Goal: Transaction & Acquisition: Purchase product/service

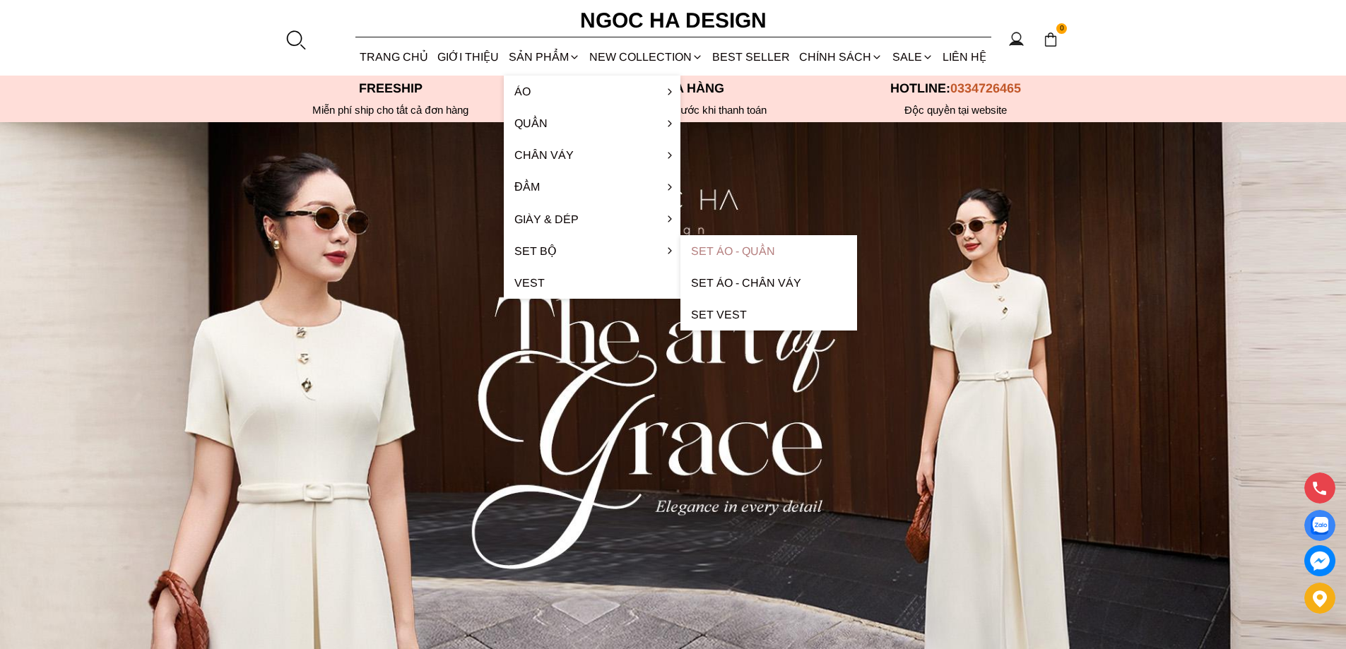
click at [755, 256] on link "Set Áo - Quần" at bounding box center [768, 251] width 177 height 32
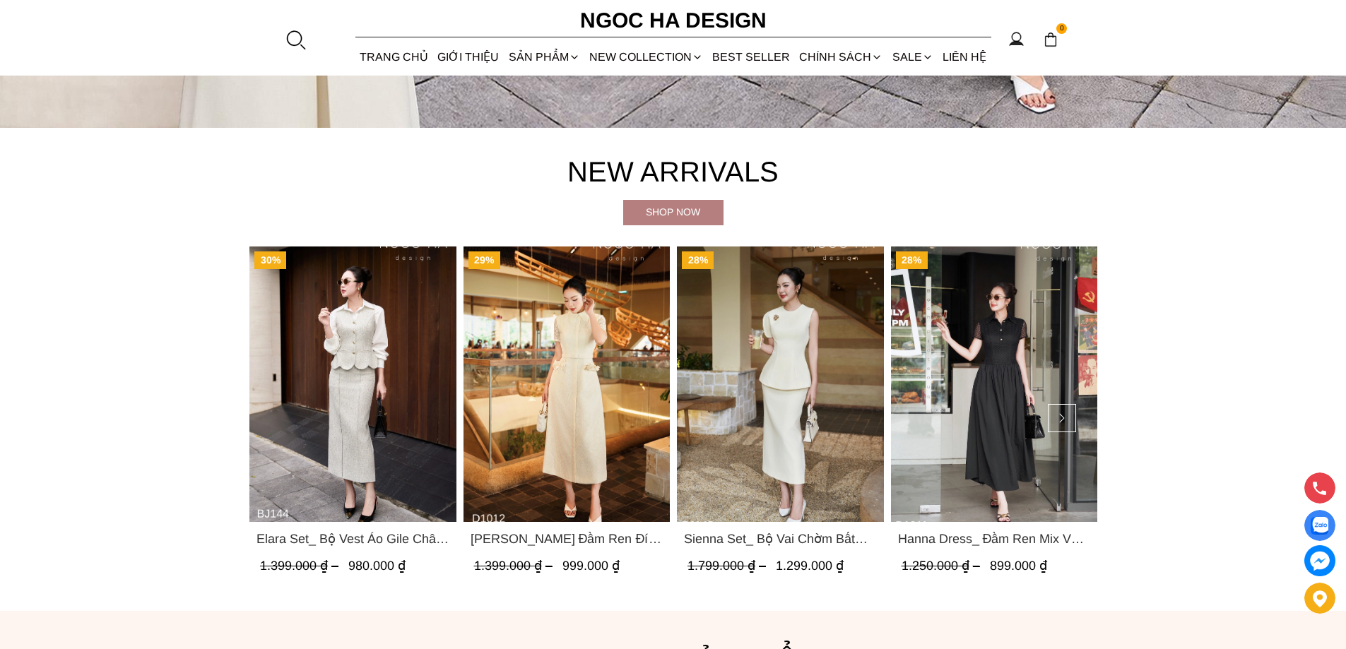
scroll to position [848, 0]
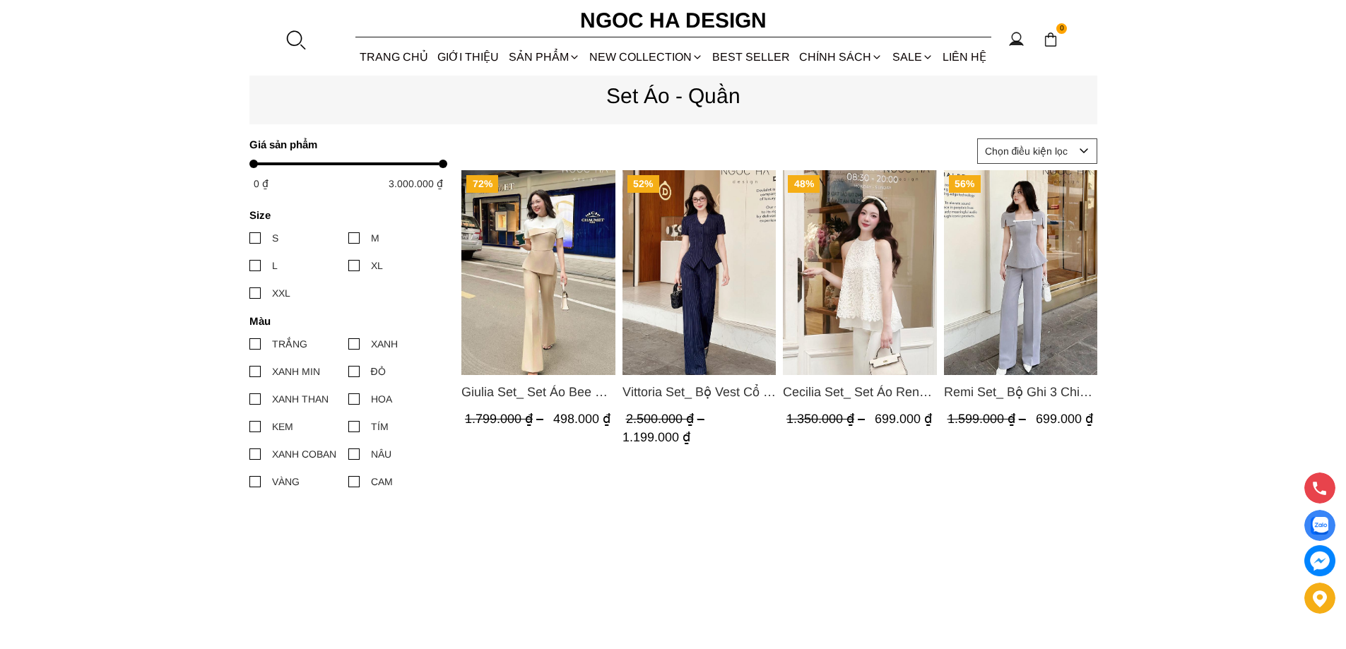
scroll to position [565, 0]
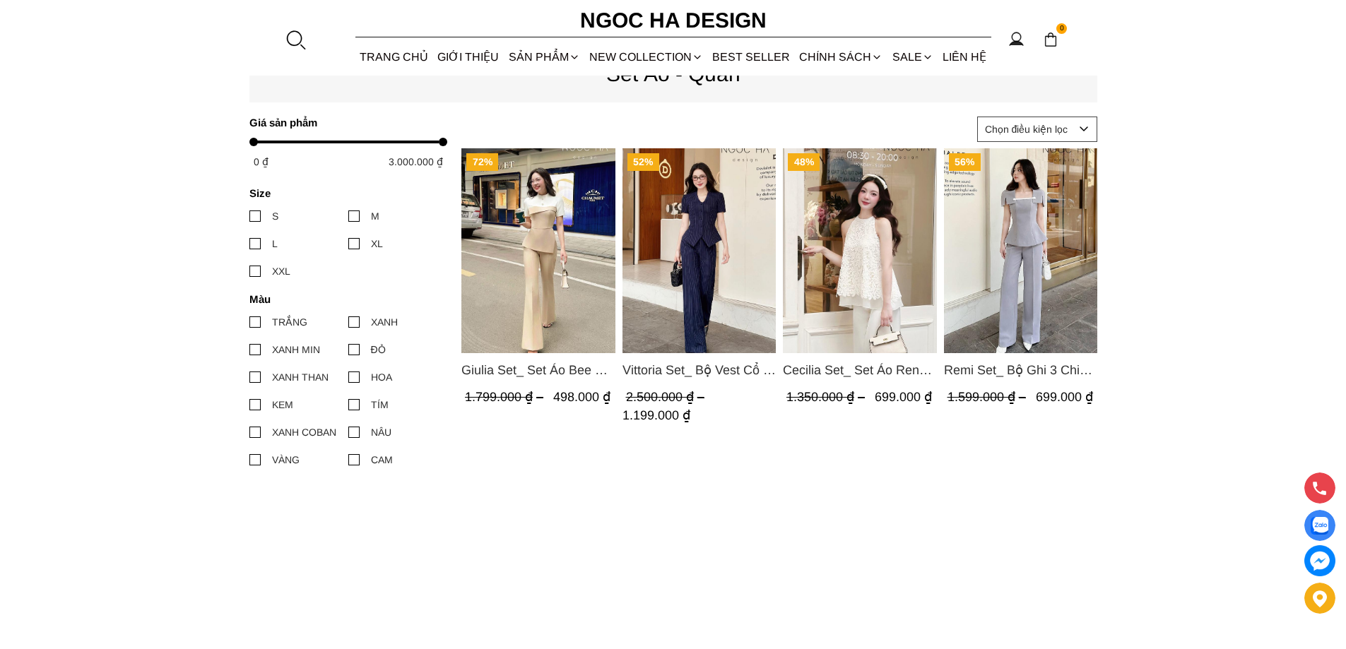
click at [1038, 323] on img "Product image - Remi Set_ Bộ Ghi 3 Chi Tiết Quần Suông BQ012" at bounding box center [1020, 250] width 154 height 205
click at [689, 369] on span "Vittoria Set_ Bộ Vest Cổ V Quần Suông Kẻ Sọc BQ013" at bounding box center [699, 370] width 154 height 20
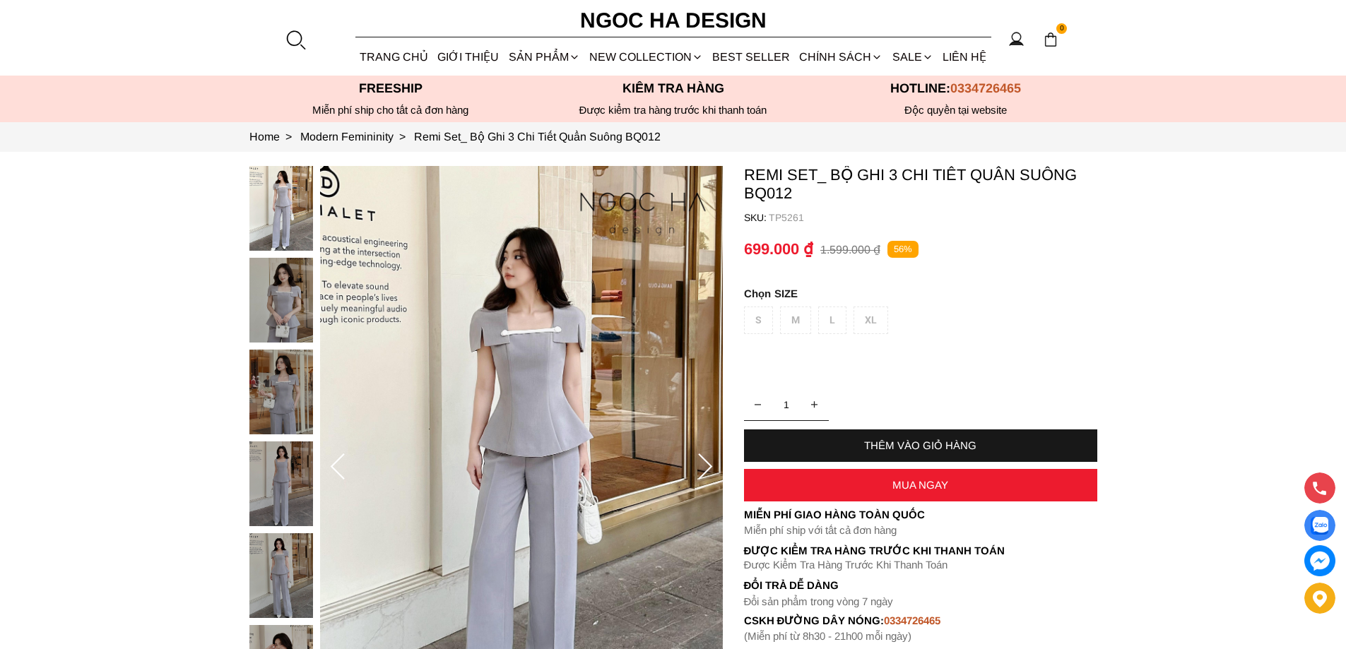
click at [760, 322] on div "S M L XL" at bounding box center [920, 324] width 353 height 35
click at [790, 326] on div "S M L XL" at bounding box center [920, 324] width 353 height 35
drag, startPoint x: 834, startPoint y: 324, endPoint x: 846, endPoint y: 324, distance: 12.0
click at [835, 324] on div "S M L XL" at bounding box center [920, 324] width 353 height 35
click at [870, 317] on div "S M L XL" at bounding box center [920, 324] width 353 height 35
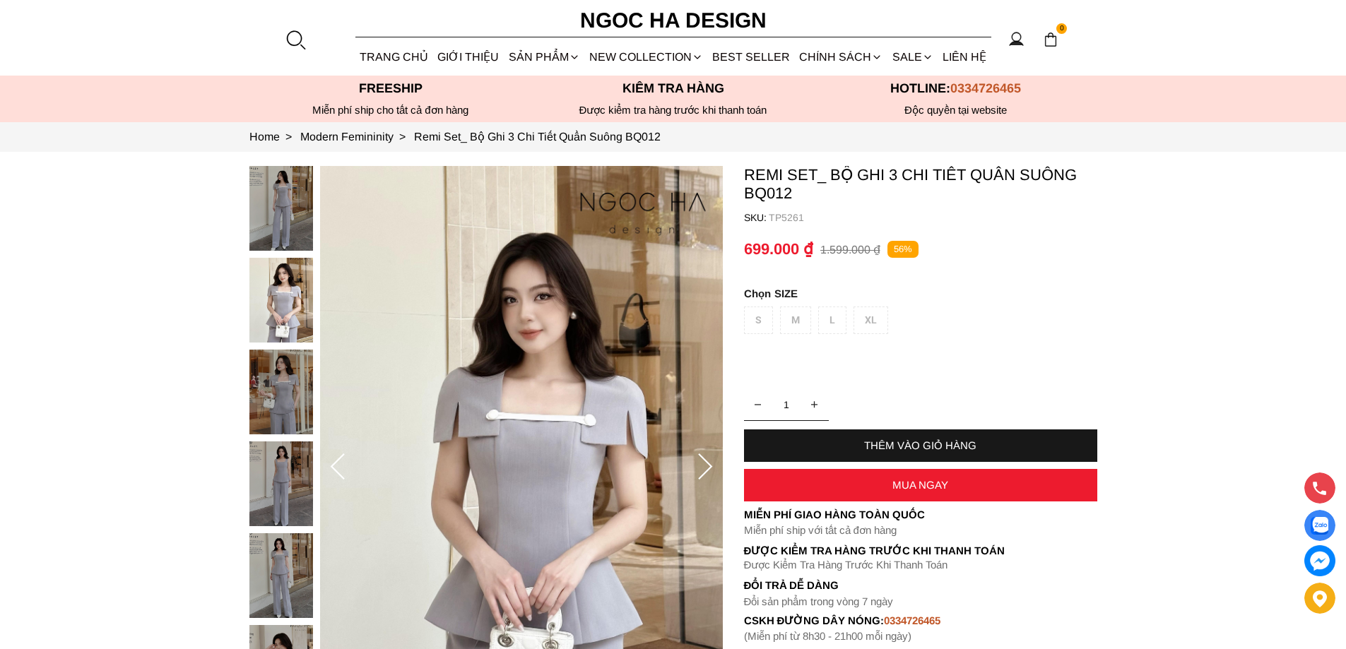
click at [895, 442] on div "THÊM VÀO GIỎ HÀNG" at bounding box center [920, 445] width 353 height 12
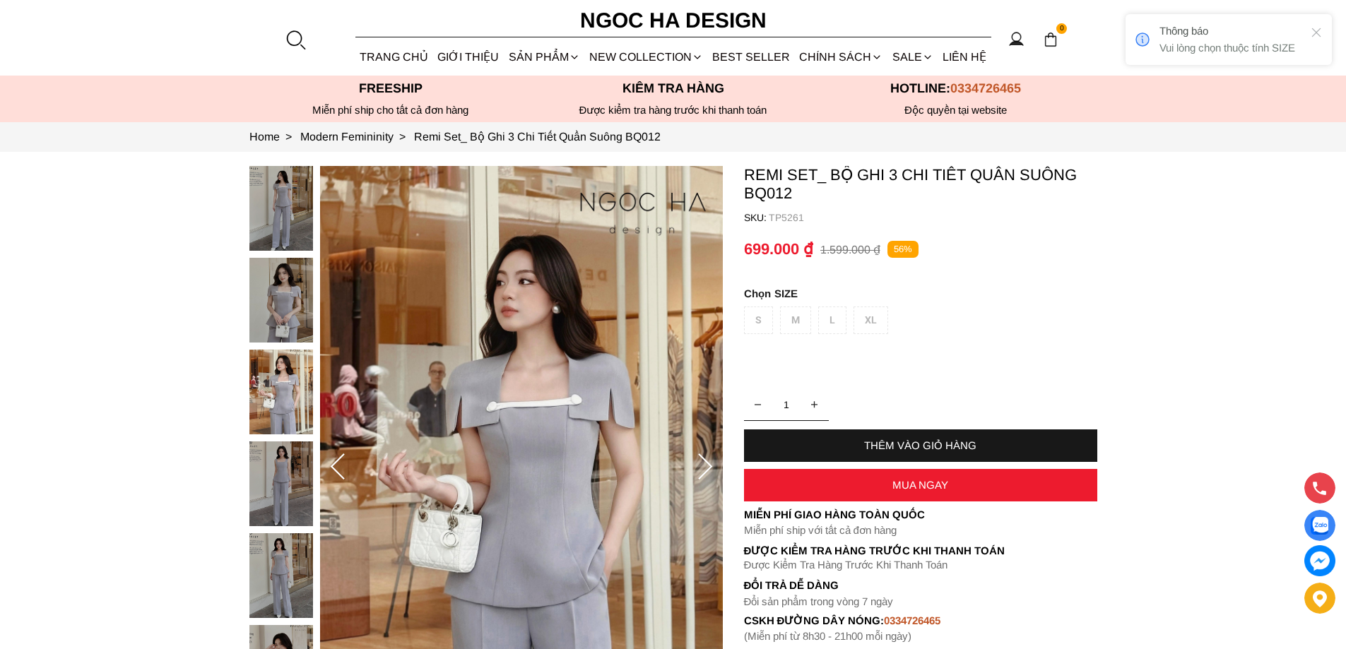
click at [1207, 270] on section "Remi Set_ Bộ Ghi 3 Chi Tiết Quần Suông BQ012 SKU: TP5261 1 THÊM VÀO GIỎ HÀNG Mi…" at bounding box center [673, 468] width 1346 height 632
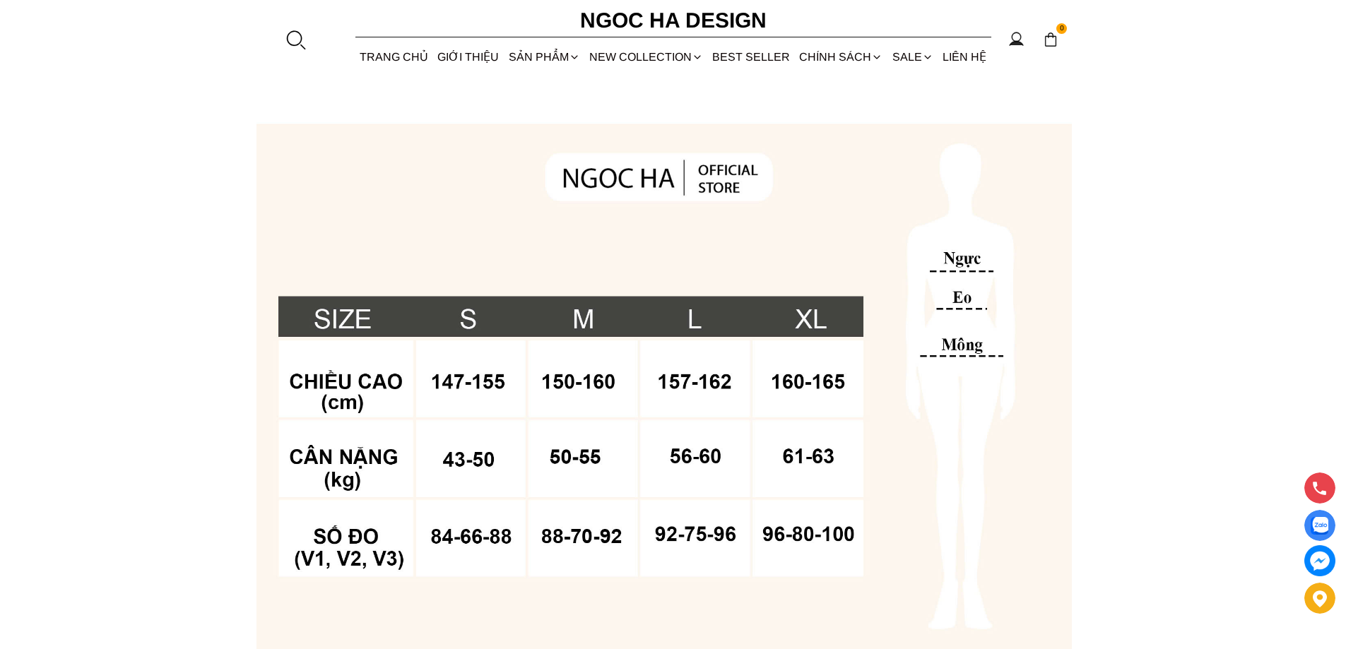
scroll to position [1130, 0]
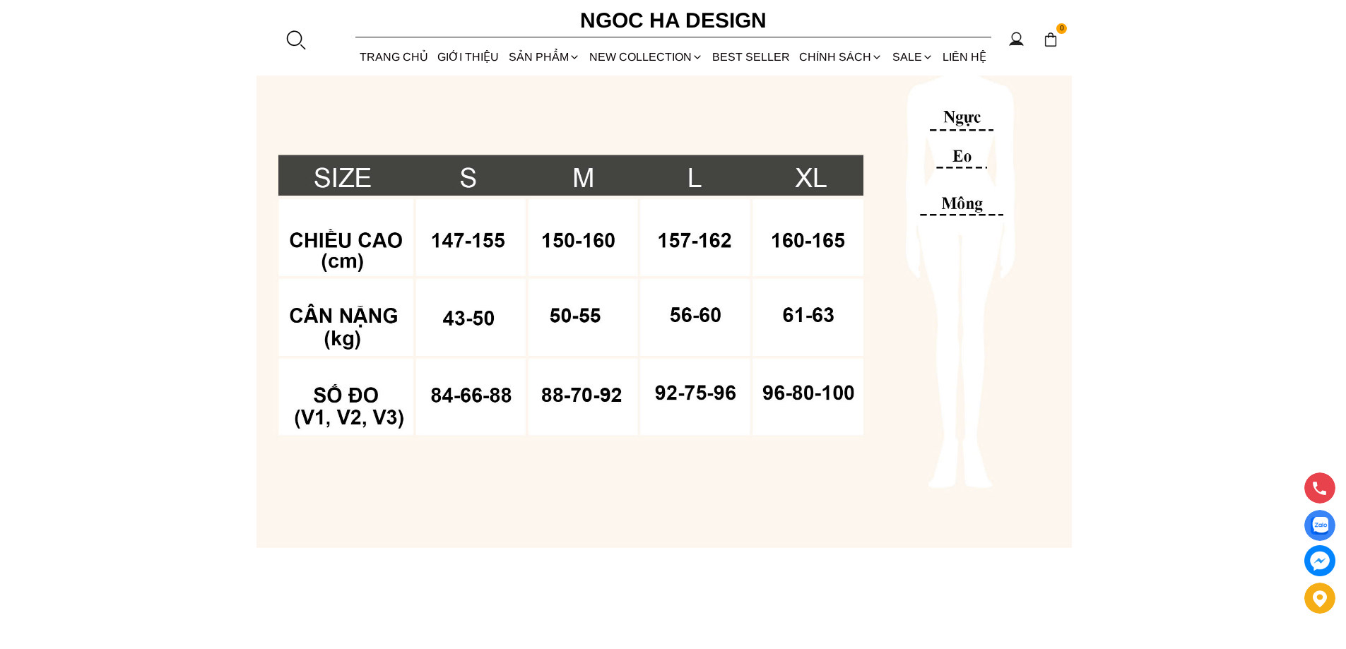
click at [1189, 487] on section "THÔNG TIN SẢN PHẨM CHÍNH SÁCH ĐỔI TRẢ Vittoria Set_ Bộ Vest Cổ V Quần Suông Kẻ …" at bounding box center [673, 311] width 1346 height 1317
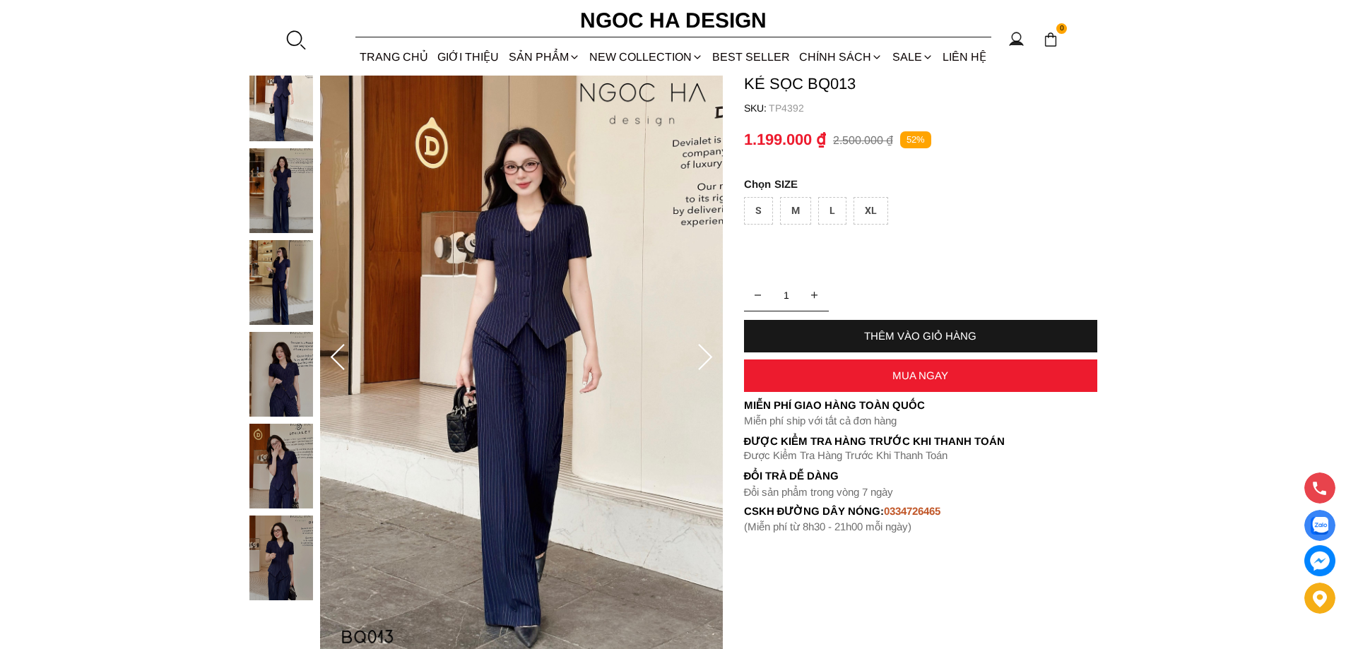
scroll to position [0, 0]
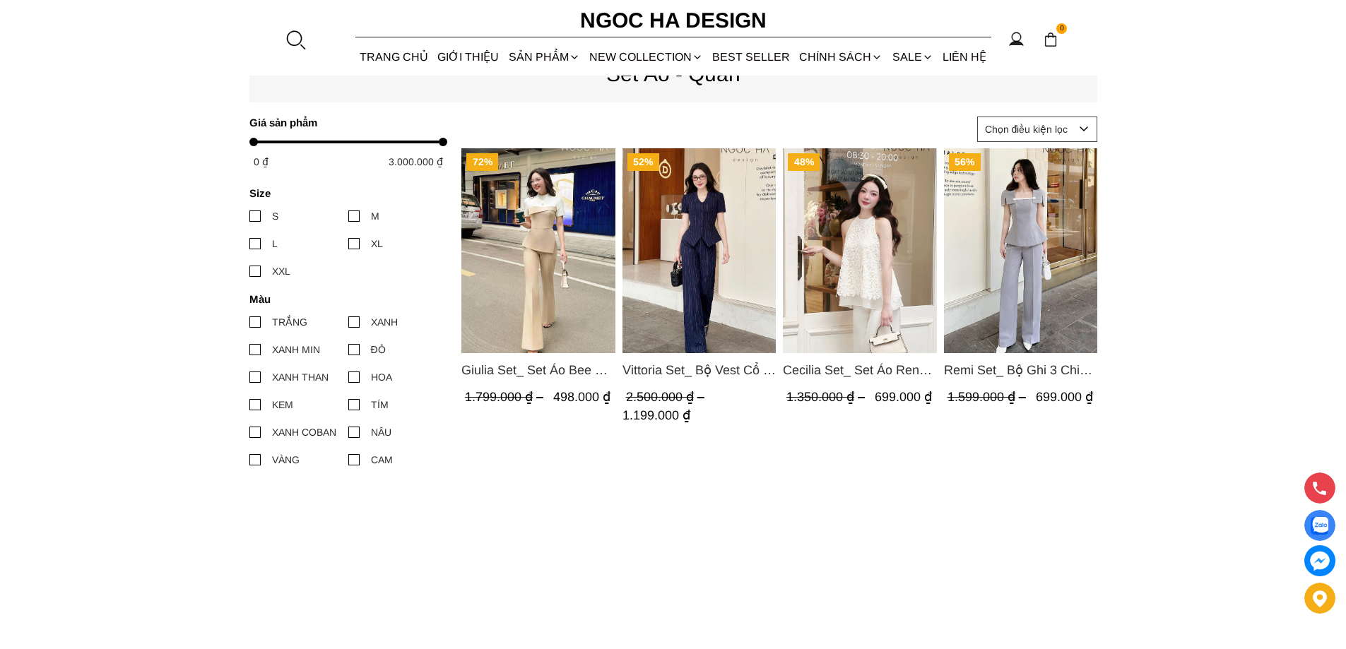
click at [524, 285] on img "Product image - Giulia Set_ Set Áo Bee Mix Cổ Trắng Đính Cúc Quần Loe BQ014" at bounding box center [538, 250] width 154 height 205
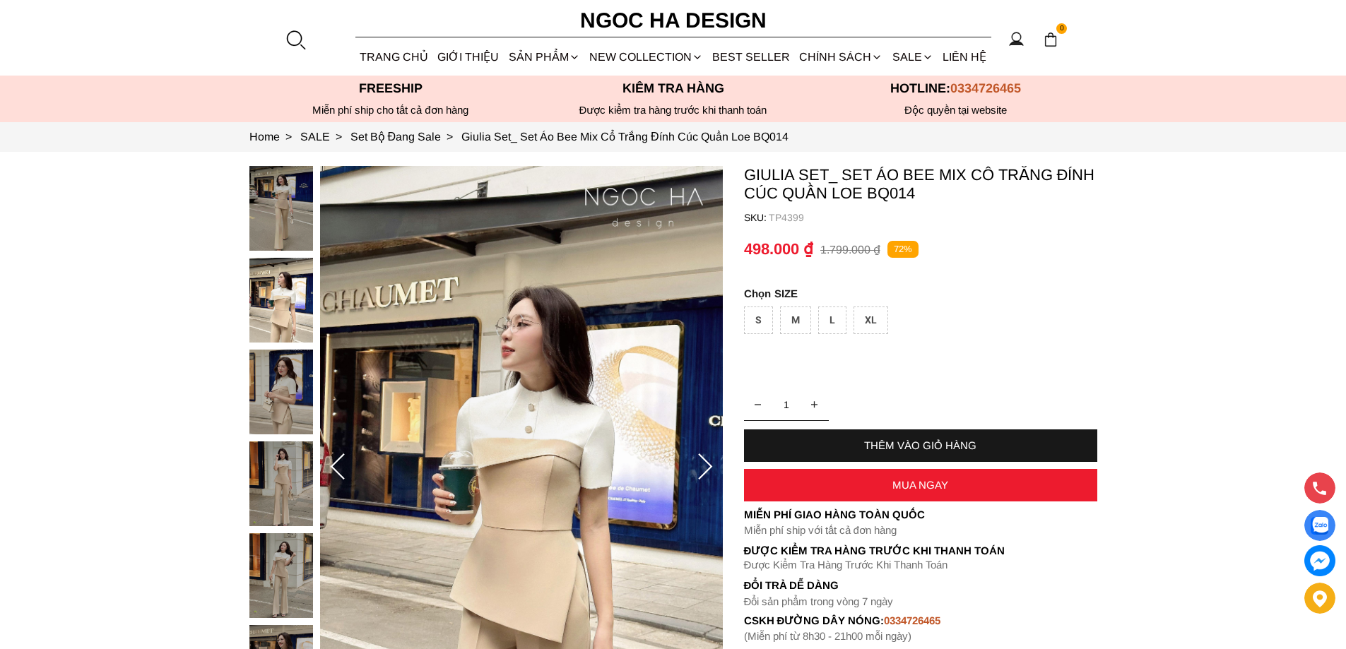
click at [763, 323] on div "S" at bounding box center [758, 321] width 29 height 28
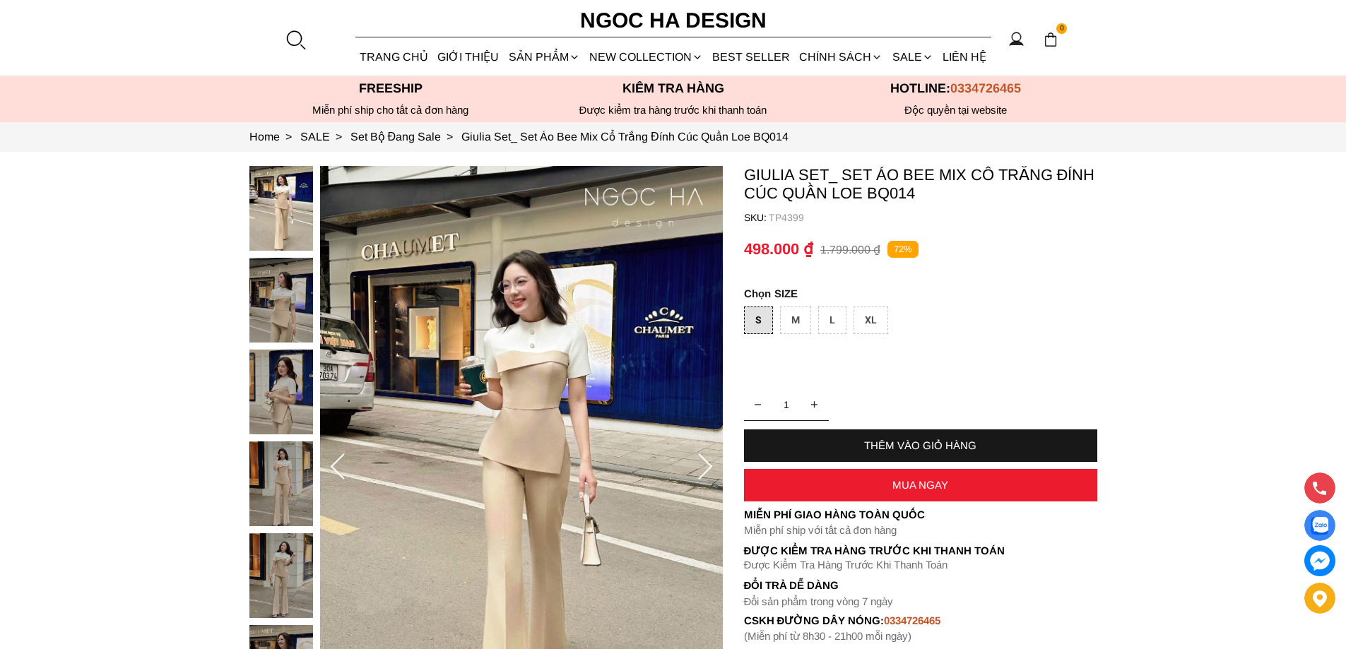
click at [797, 325] on div "M" at bounding box center [795, 321] width 31 height 28
click at [288, 212] on img at bounding box center [281, 208] width 64 height 85
click at [264, 320] on img at bounding box center [281, 300] width 64 height 85
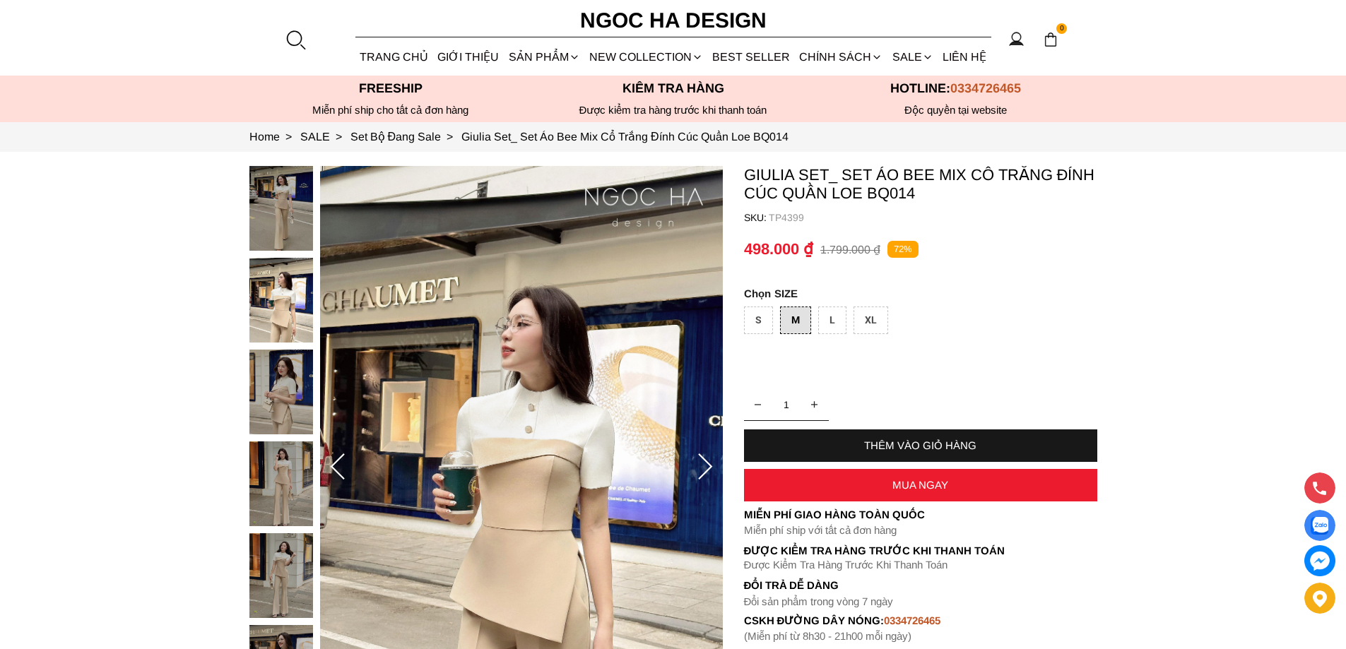
click at [269, 410] on img at bounding box center [281, 392] width 64 height 85
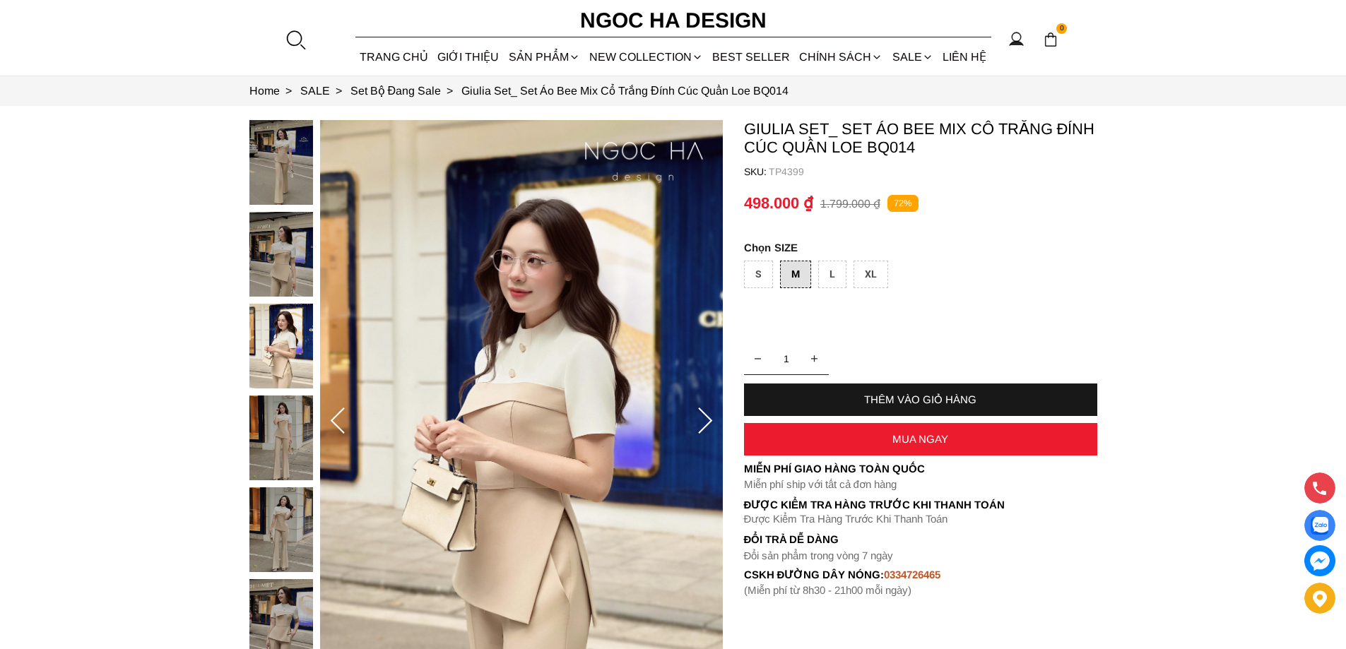
scroll to position [71, 0]
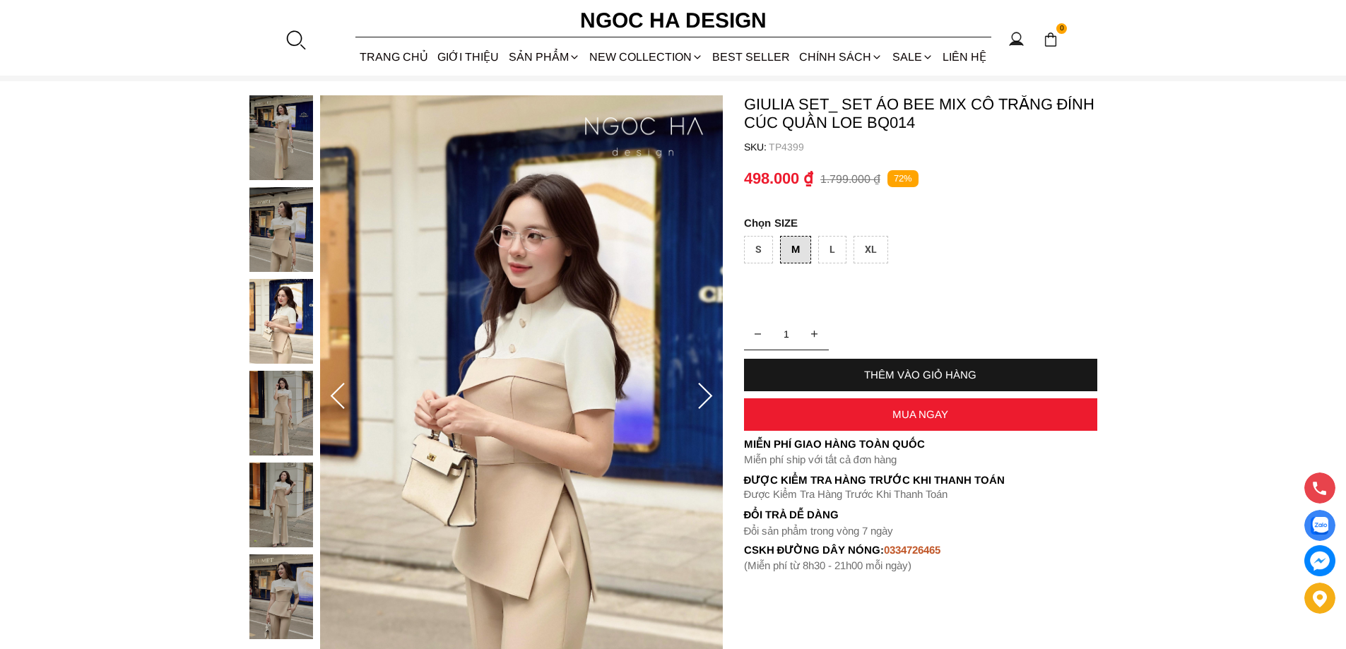
click at [289, 412] on img at bounding box center [281, 413] width 64 height 85
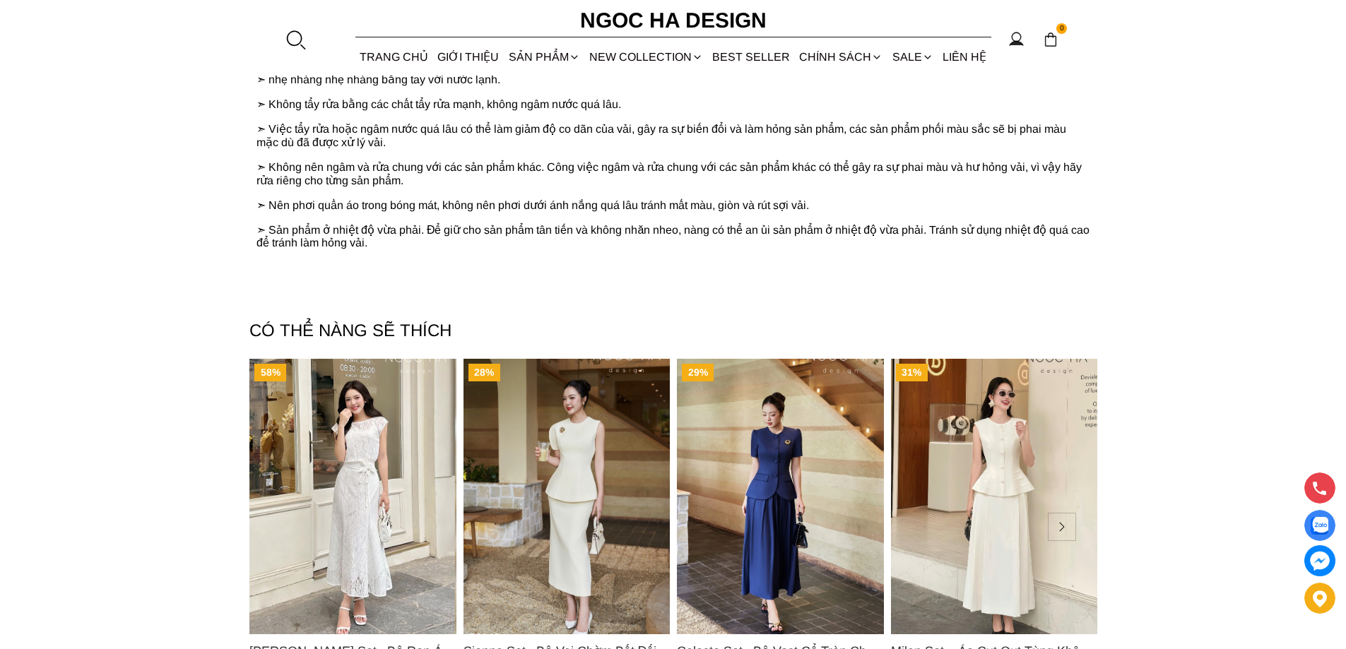
scroll to position [1794, 0]
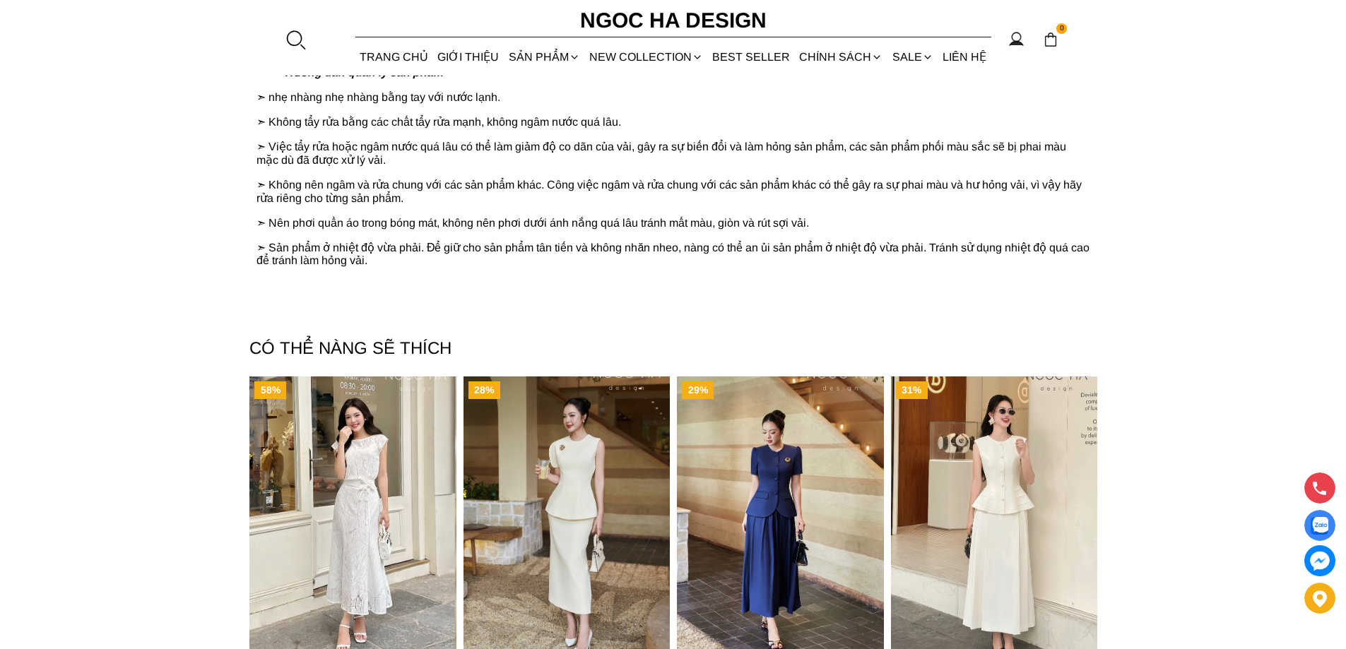
click at [77, 420] on section "CÓ THỂ NÀNG SẼ THÍCH 58% Isabella Set_ Bộ Ren Áo Sơ Mi Vai Chờm Chân Váy Đuôi C…" at bounding box center [673, 513] width 1346 height 413
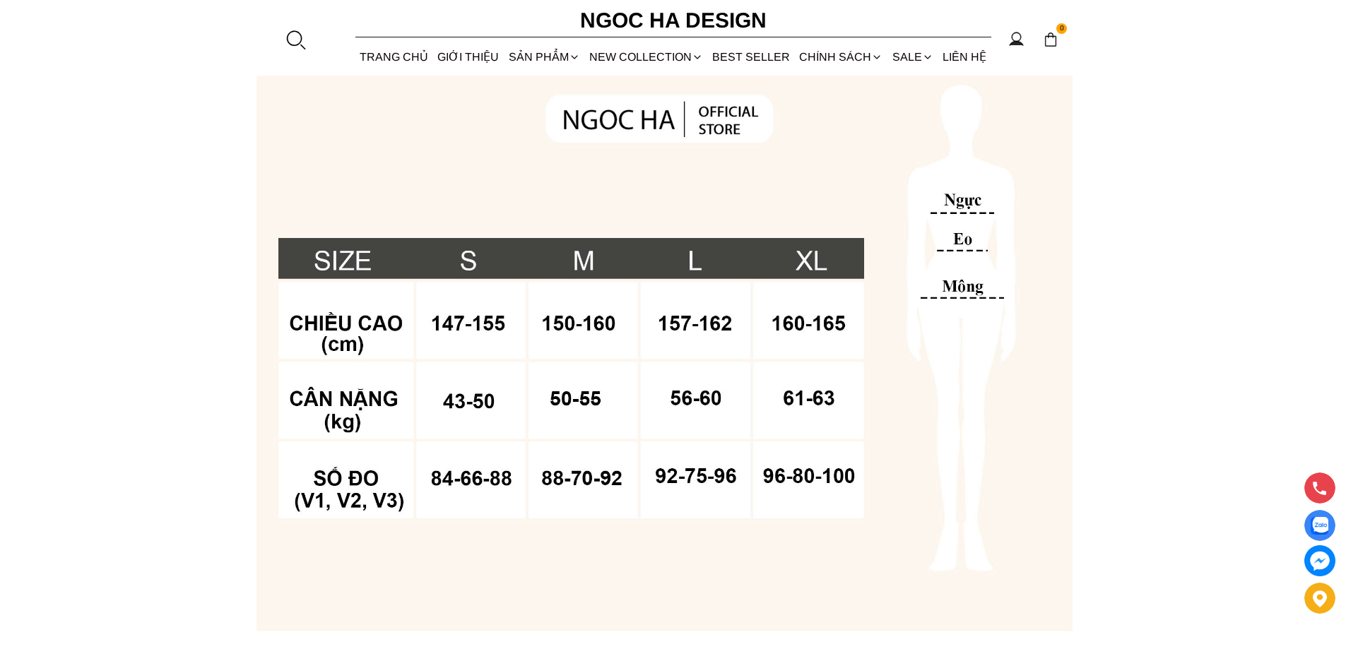
scroll to position [805, 0]
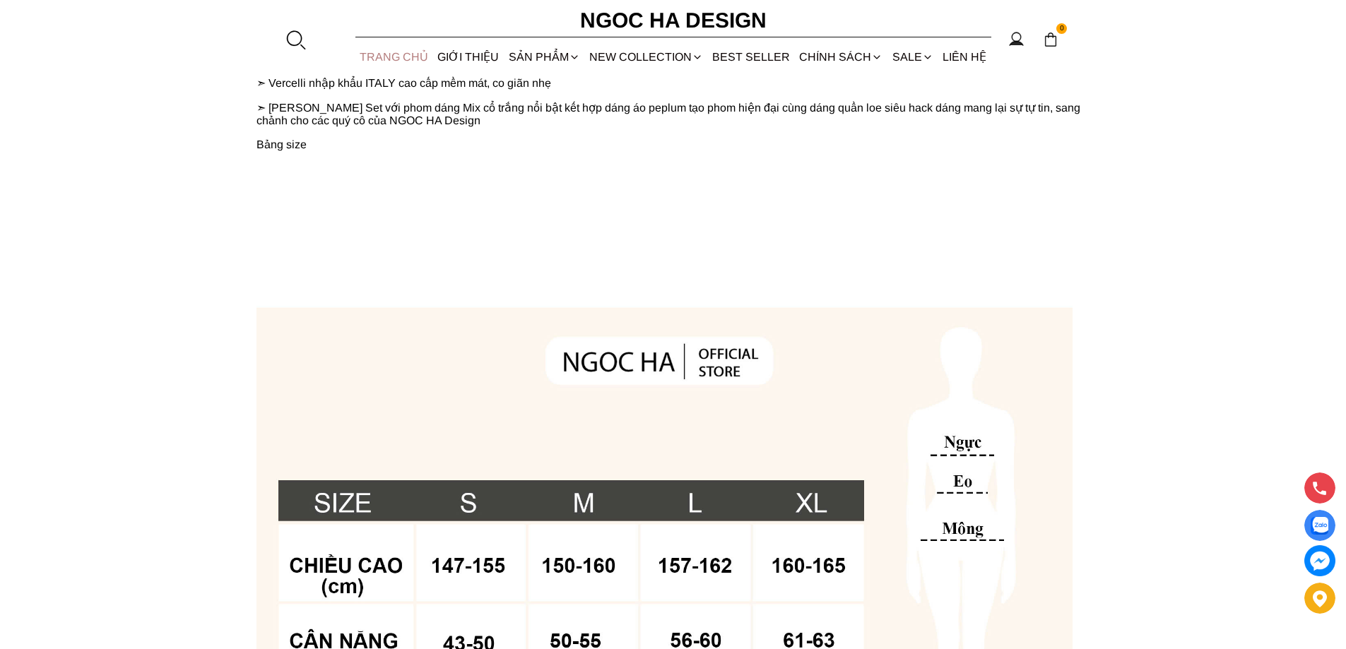
click at [390, 49] on link "TRANG CHỦ" at bounding box center [394, 56] width 78 height 37
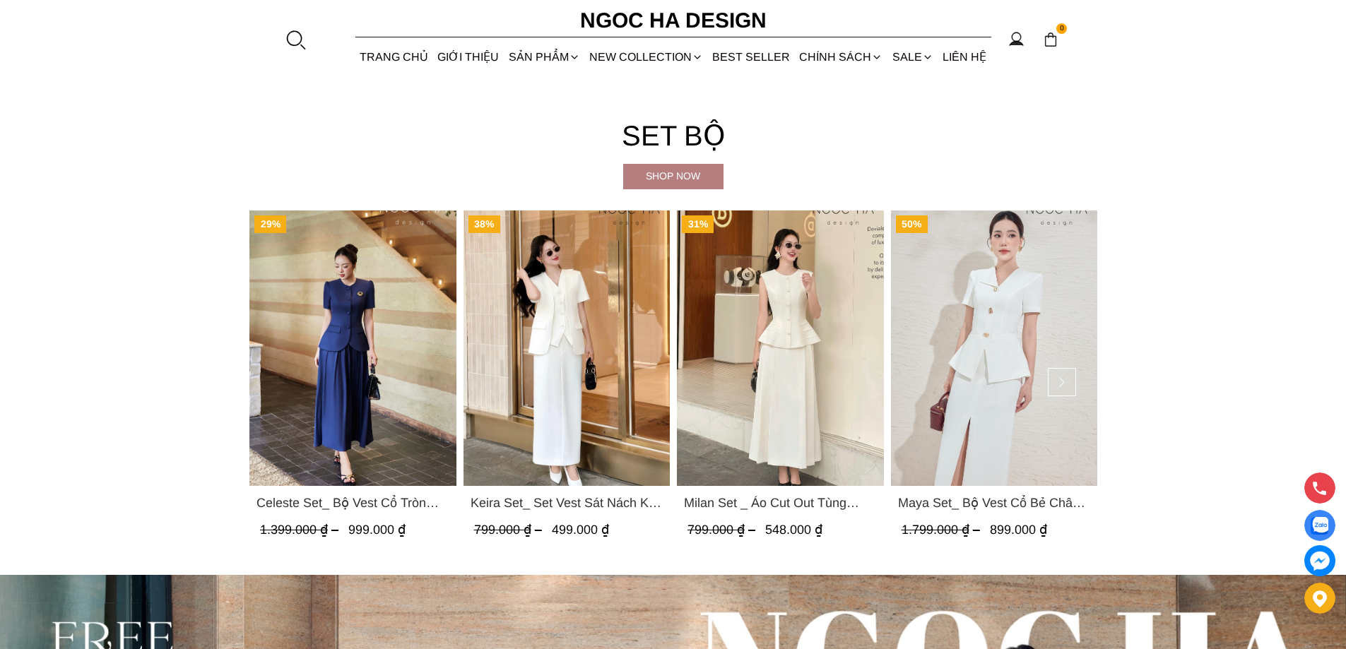
scroll to position [3527, 0]
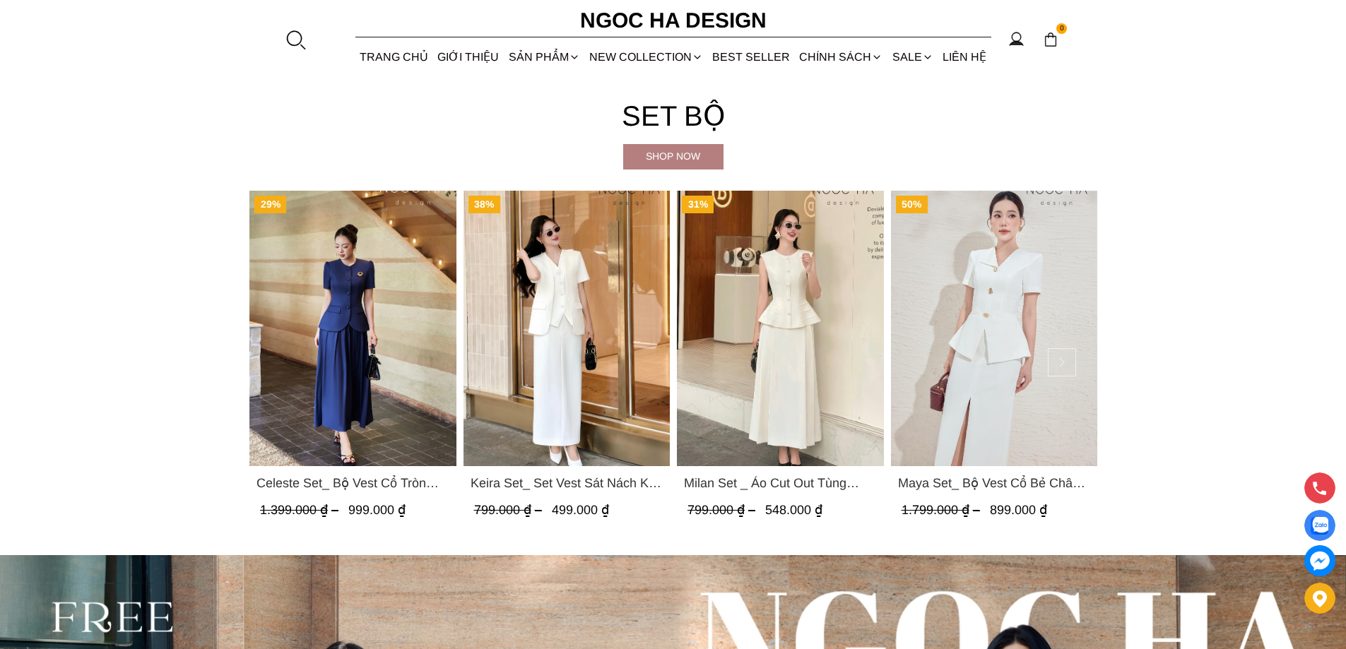
click at [1056, 367] on button at bounding box center [1062, 362] width 28 height 28
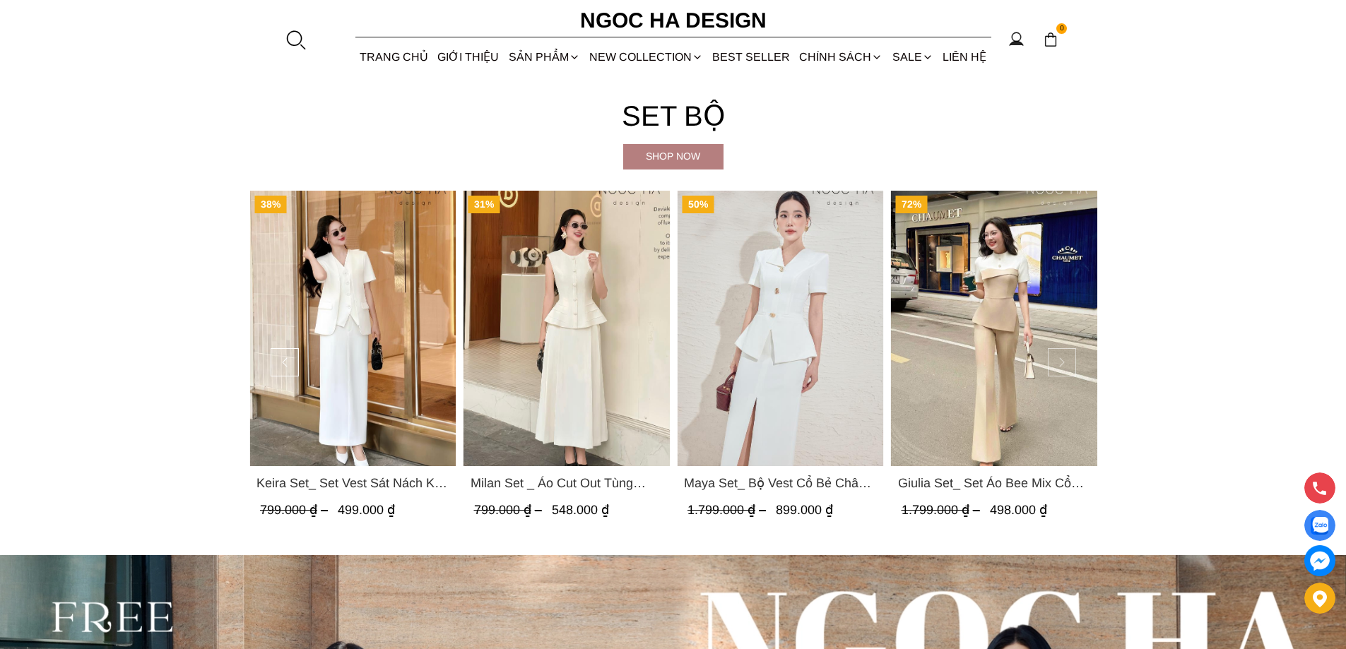
click at [1056, 367] on button at bounding box center [1062, 362] width 28 height 28
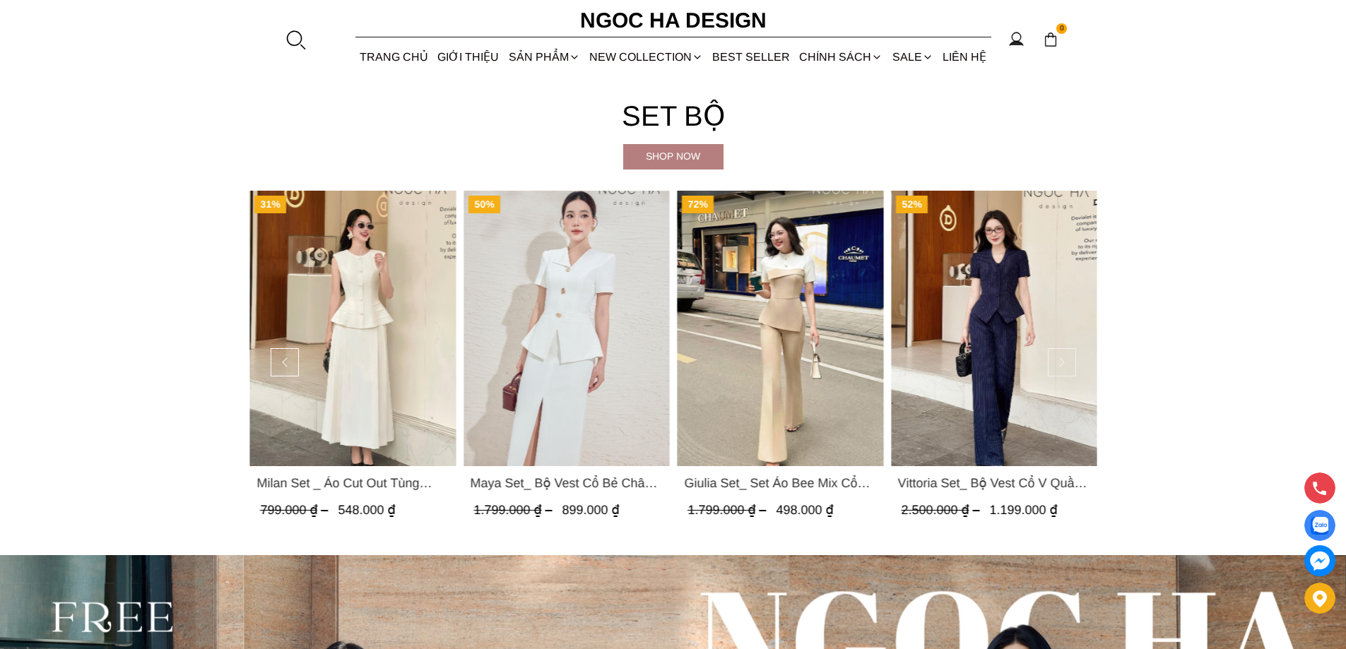
click at [1056, 367] on button at bounding box center [1062, 362] width 28 height 28
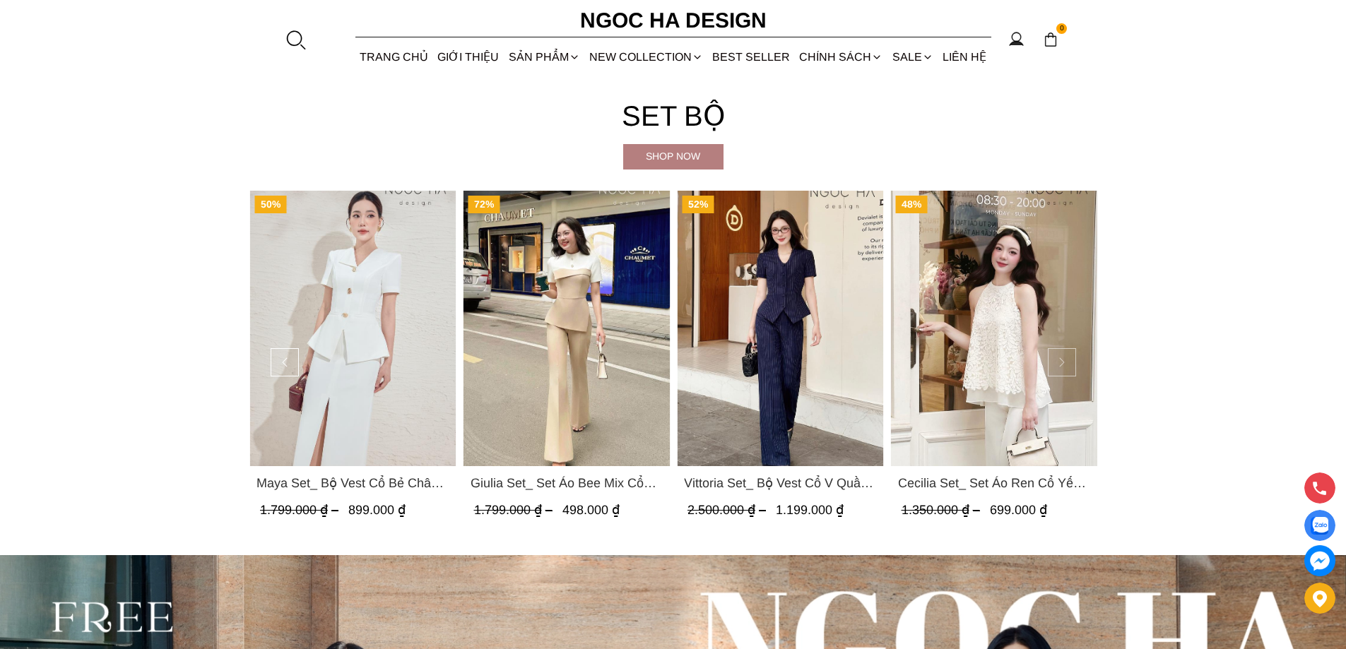
click at [1056, 367] on button at bounding box center [1062, 362] width 28 height 28
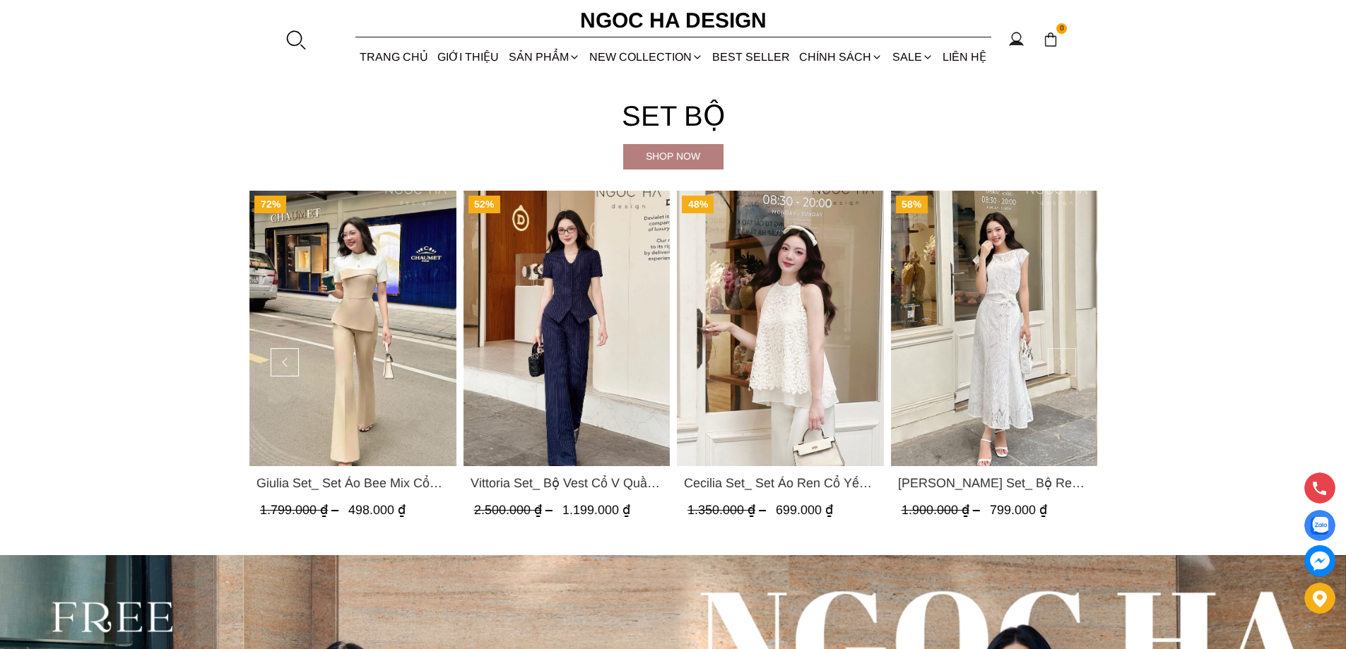
click at [1057, 367] on button at bounding box center [1062, 362] width 28 height 28
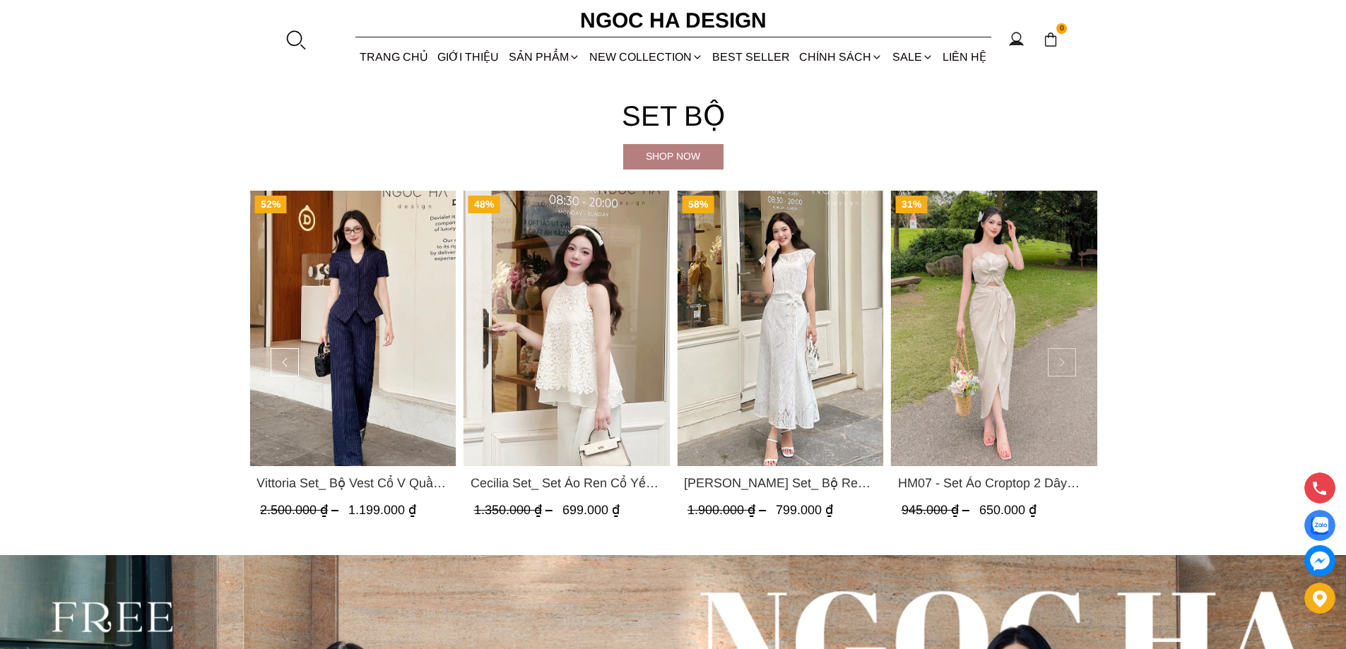
click at [1057, 367] on button at bounding box center [1062, 362] width 28 height 28
click at [1061, 365] on button at bounding box center [1062, 362] width 28 height 28
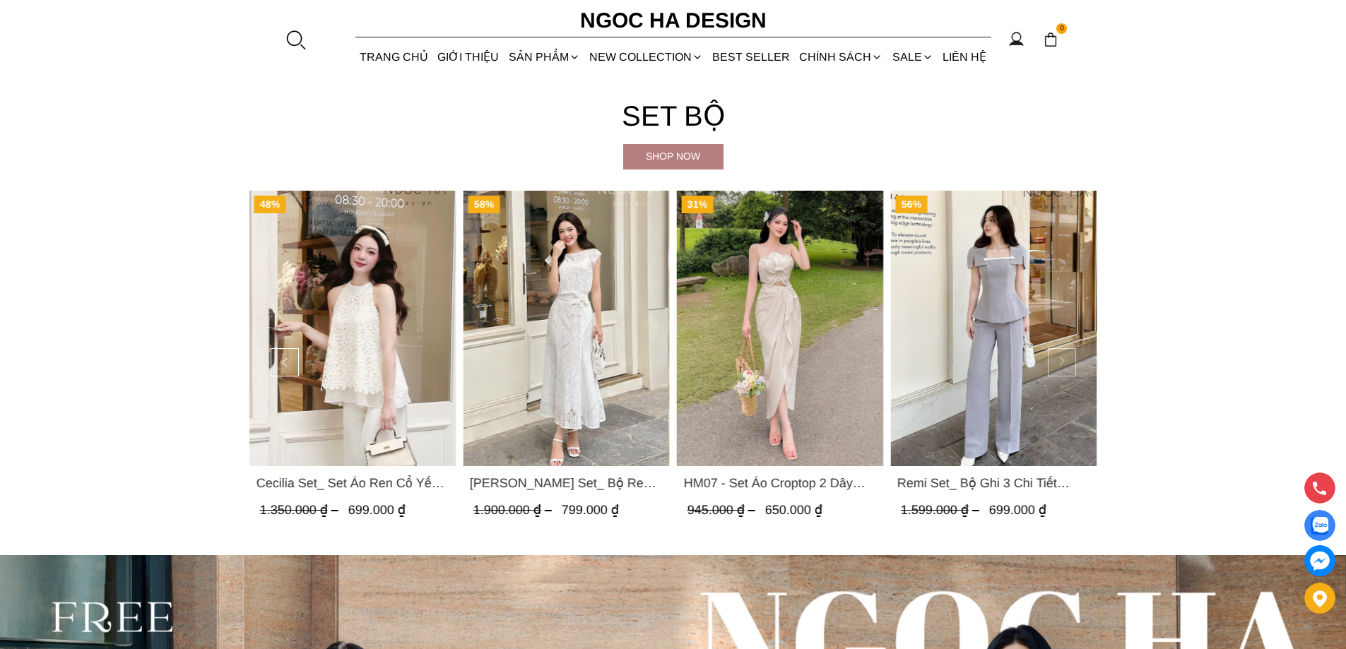
click at [1061, 365] on button at bounding box center [1062, 362] width 28 height 28
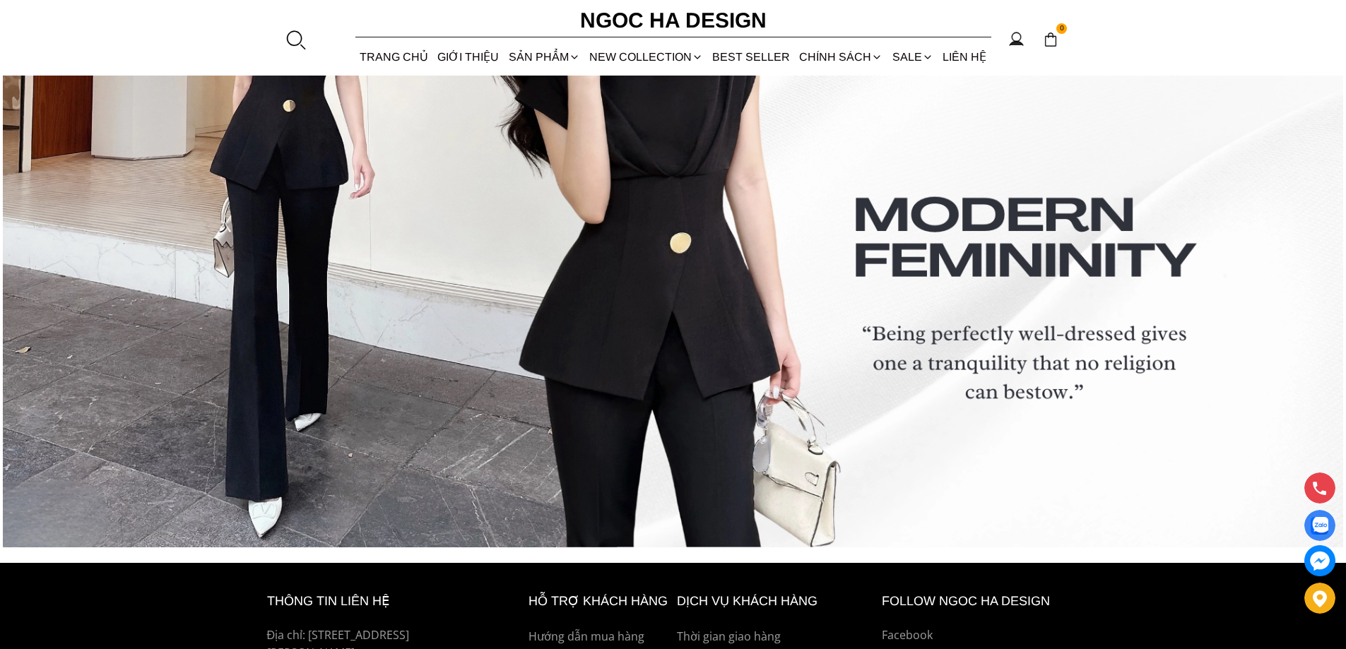
scroll to position [5970, 0]
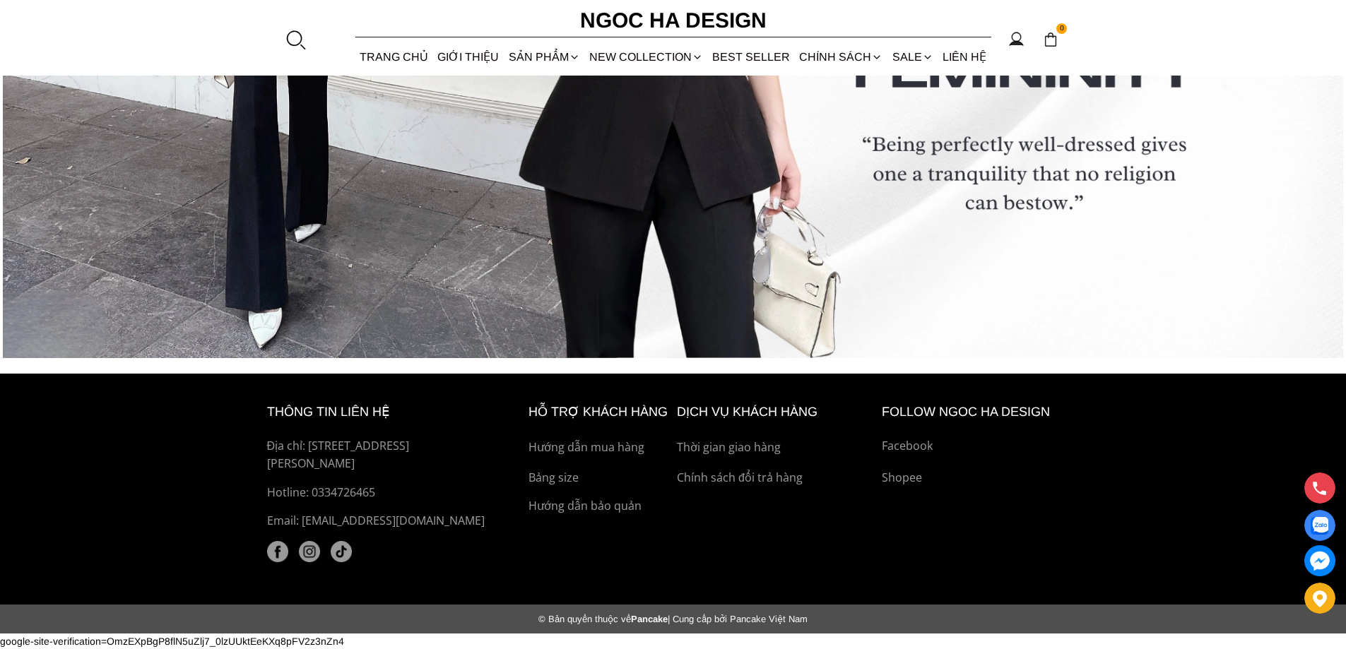
click at [514, 16] on section "0 Trang chủ Giới thiệu Sản phẩm Áo Áo thun Áo sơ mi Áo Peplum Áo lụa Áo len Quầ…" at bounding box center [673, 38] width 1346 height 76
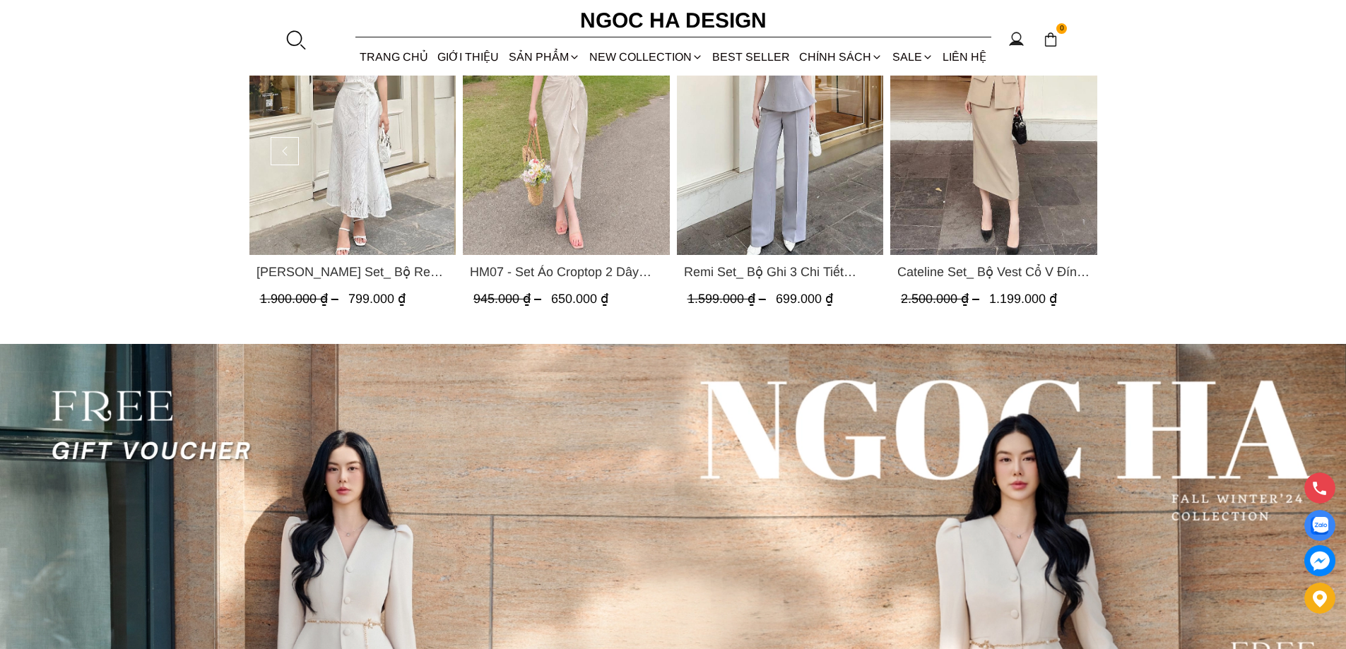
scroll to position [3475, 0]
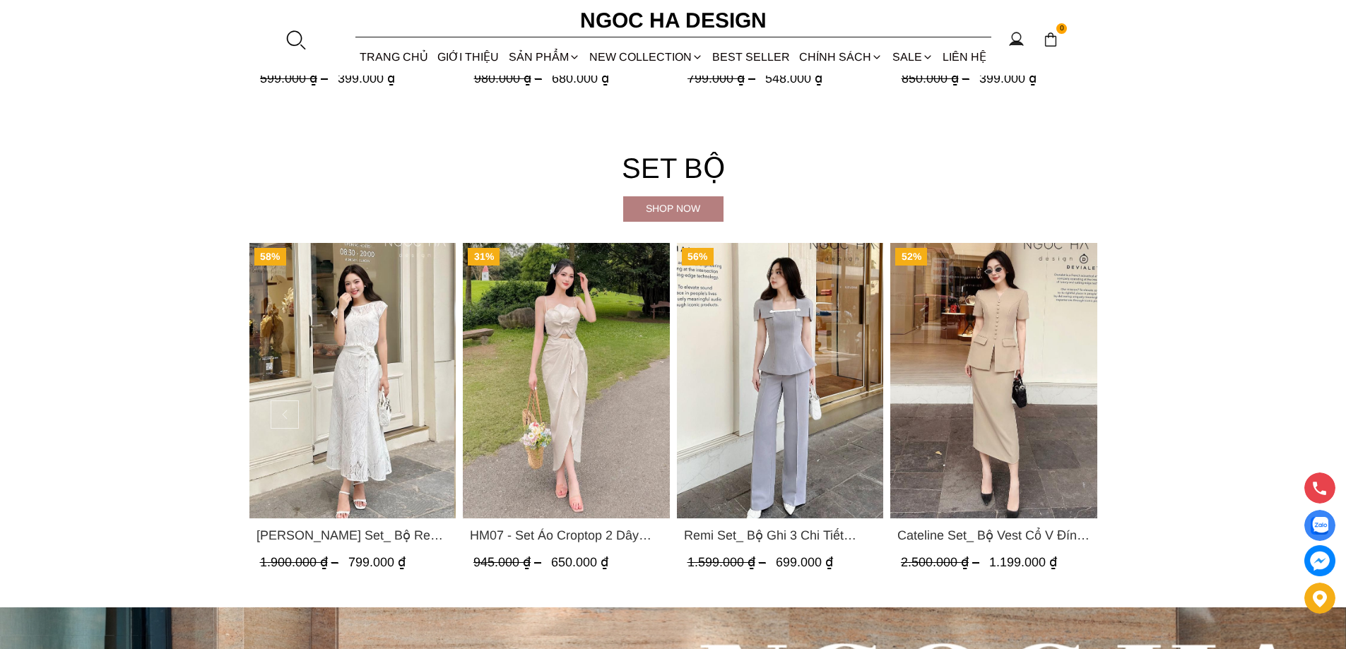
click at [280, 414] on button at bounding box center [285, 415] width 28 height 28
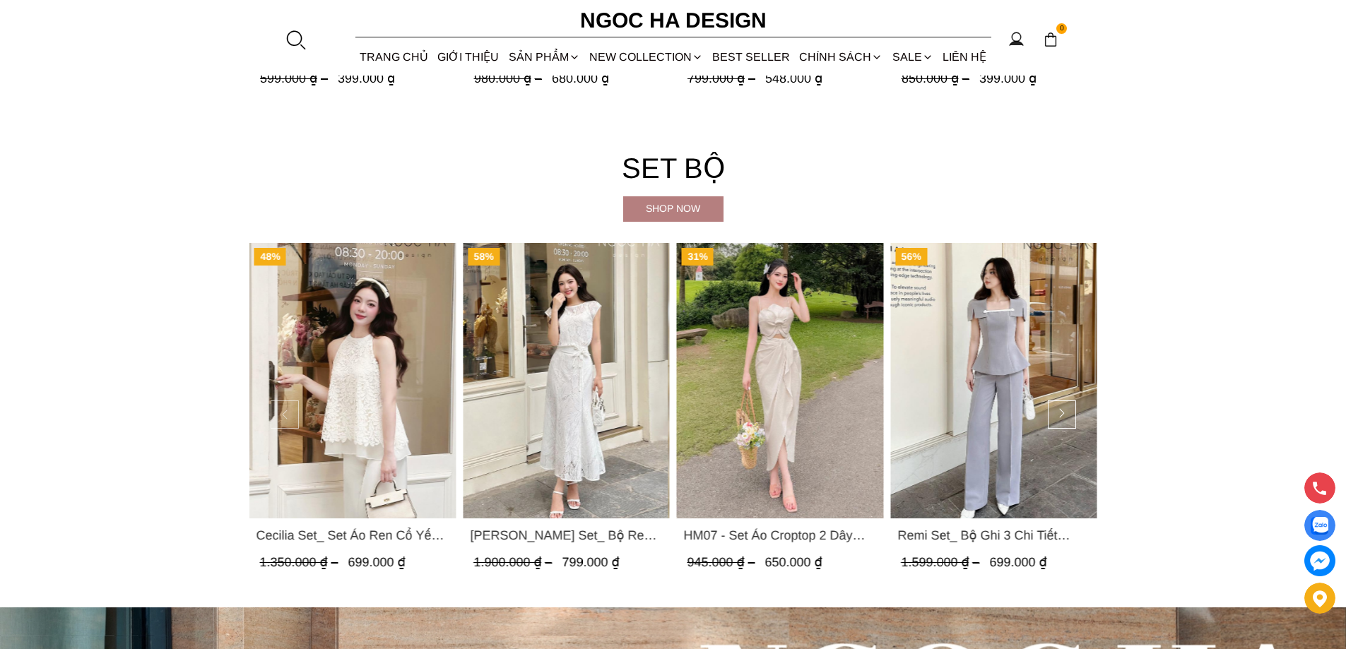
click at [280, 414] on button at bounding box center [285, 415] width 28 height 28
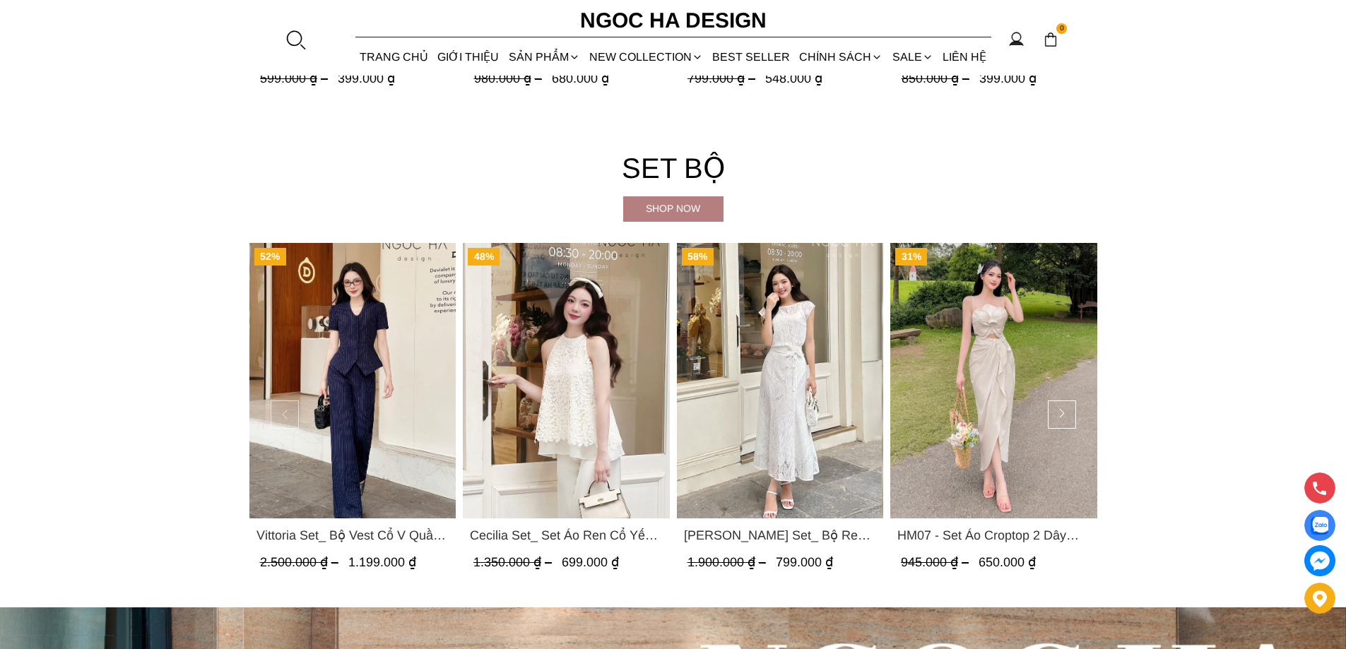
click at [280, 414] on button at bounding box center [285, 415] width 28 height 28
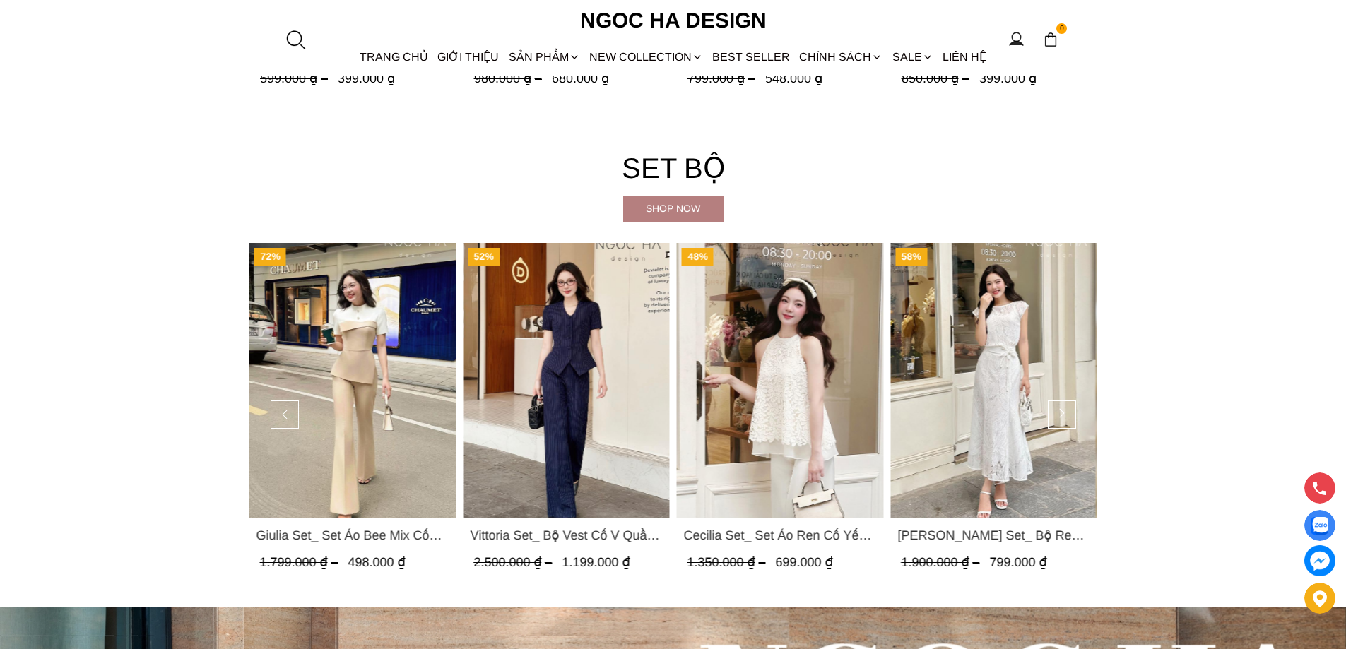
click at [355, 414] on img "Product image - Giulia Set_ Set Áo Bee Mix Cổ Trắng Đính Cúc Quần Loe BQ014" at bounding box center [352, 381] width 207 height 276
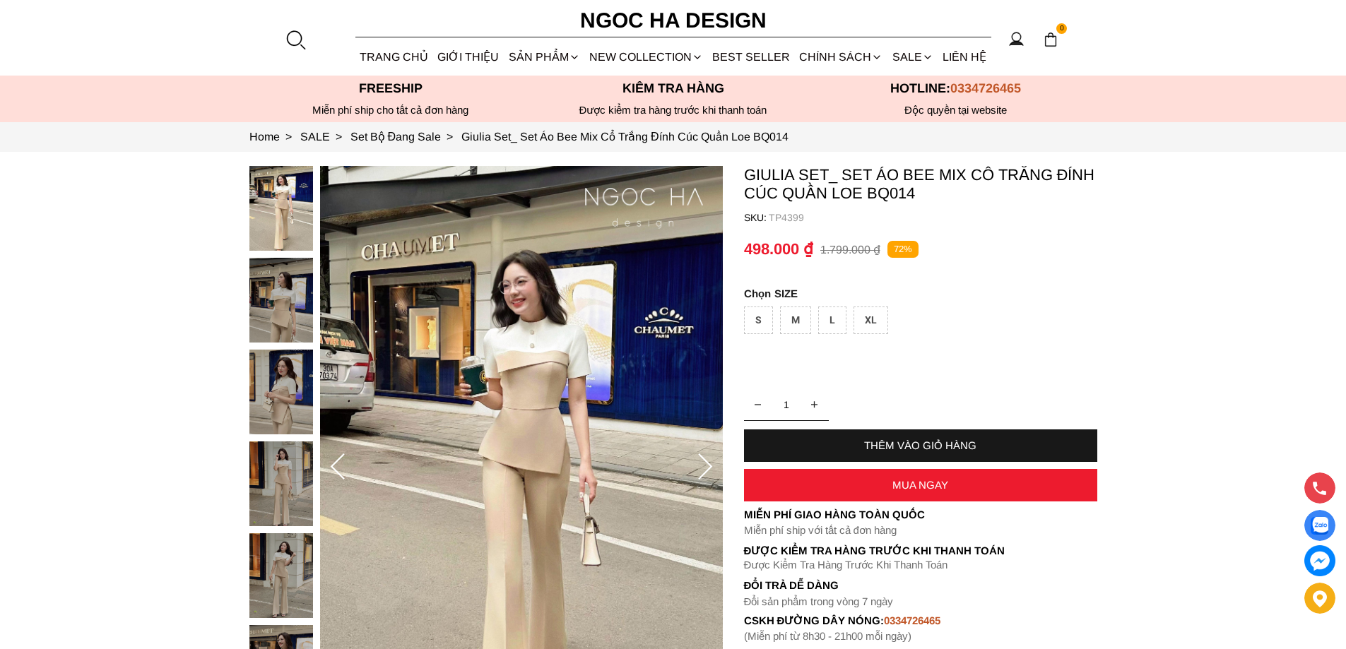
click at [800, 324] on div "M" at bounding box center [795, 321] width 31 height 28
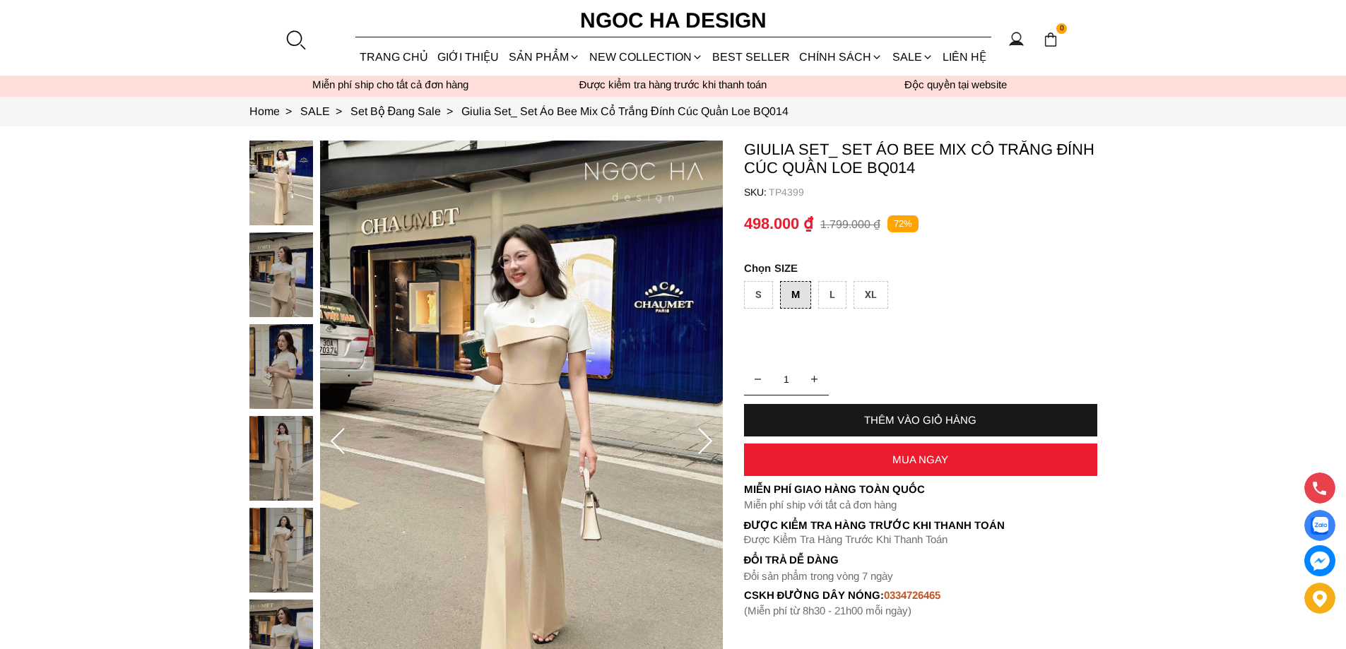
scroll to position [71, 0]
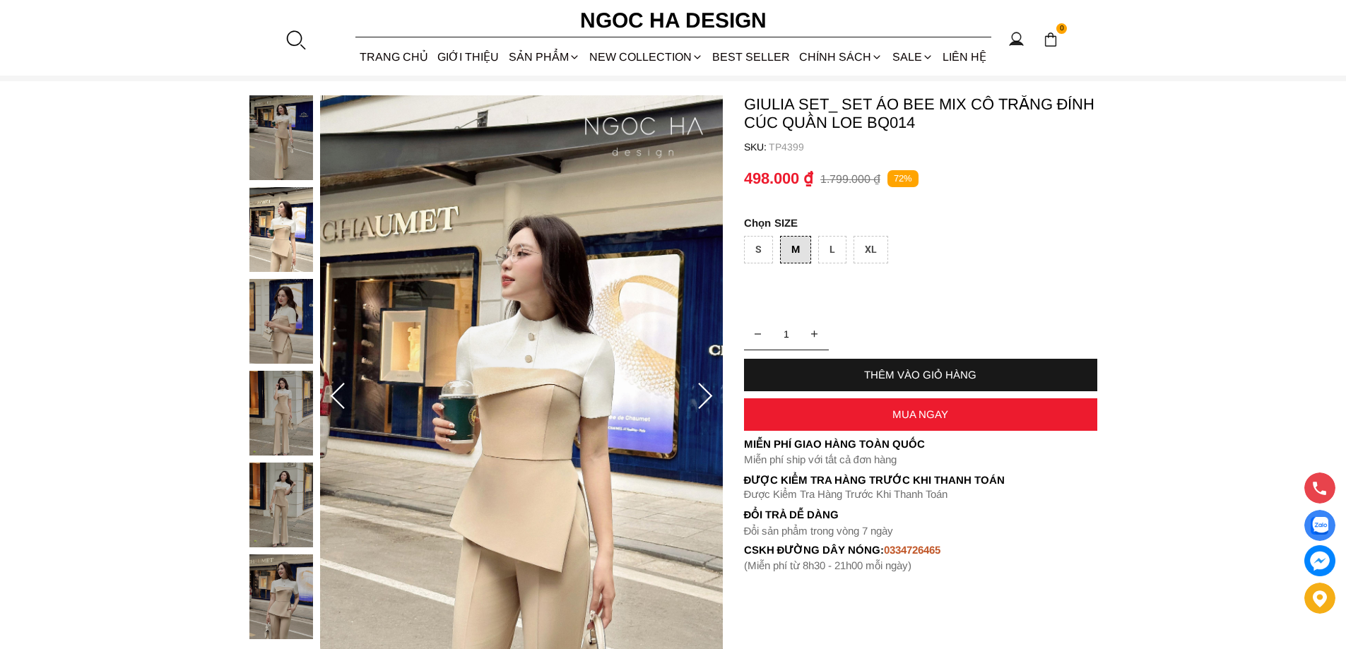
click at [909, 405] on div "MUA NGAY" at bounding box center [920, 414] width 353 height 32
